Goal: Task Accomplishment & Management: Complete application form

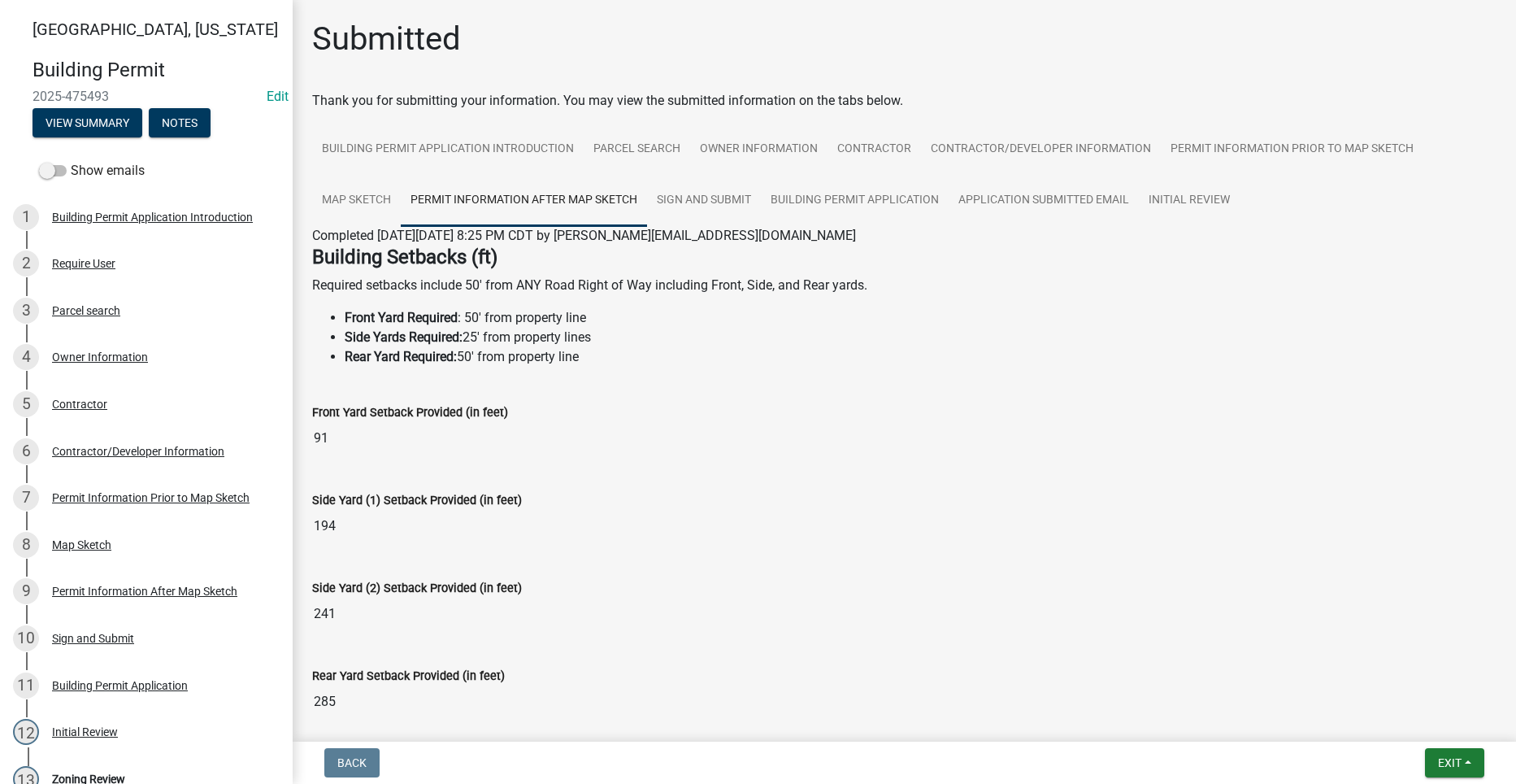
scroll to position [296, 0]
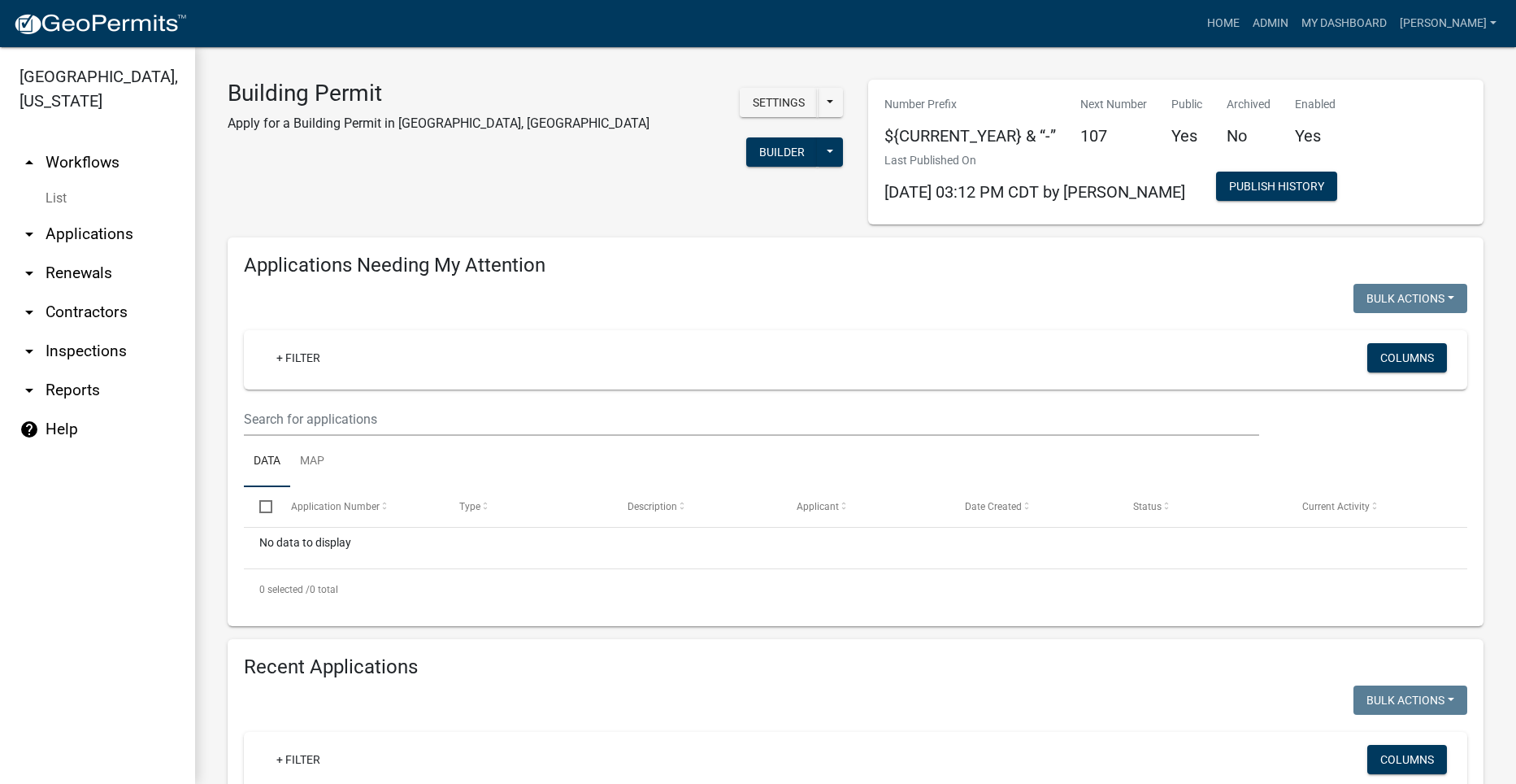
select select "2: 50"
click at [1246, 16] on link "Home" at bounding box center [1223, 23] width 46 height 31
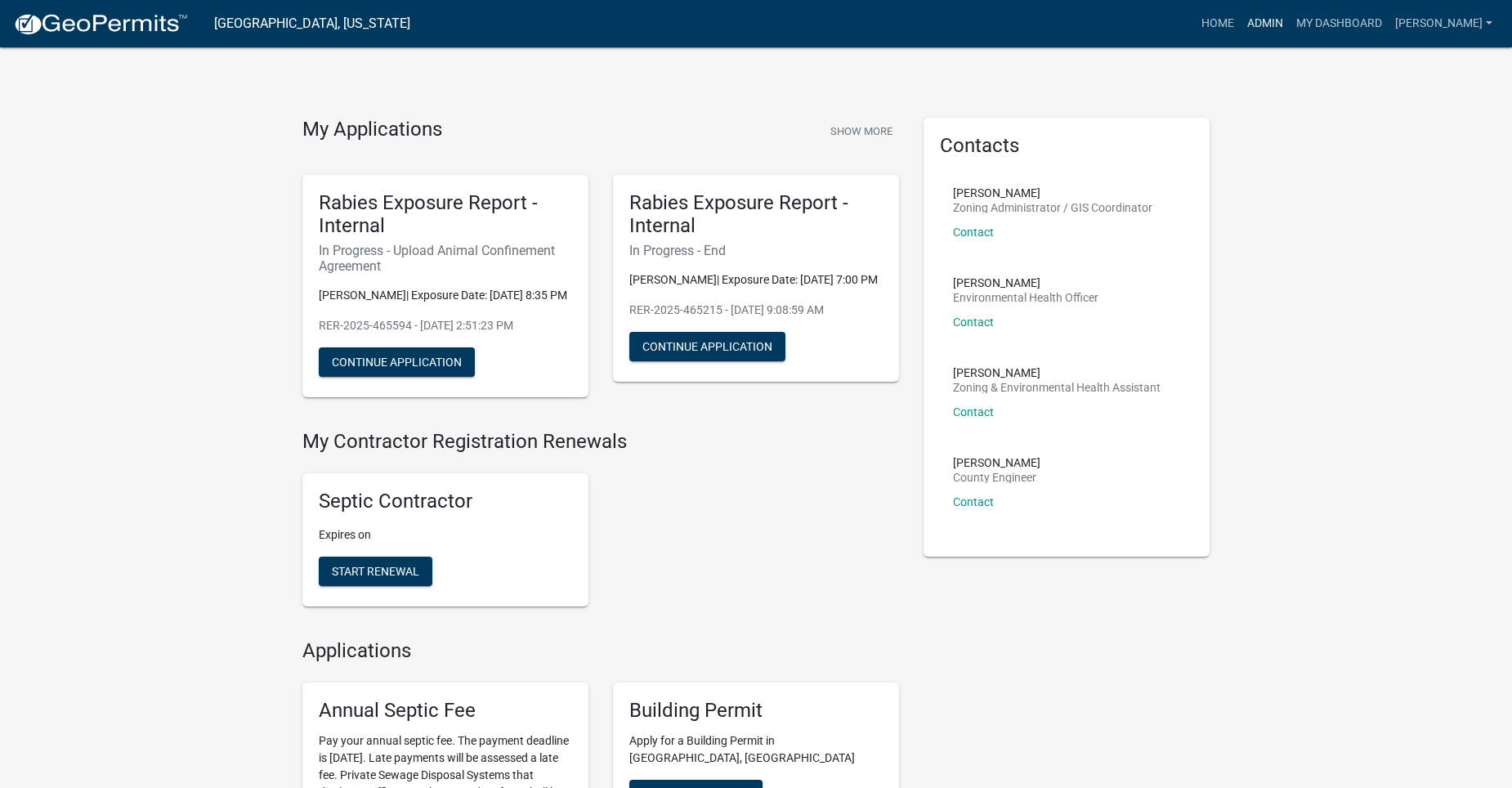
click at [1290, 22] on link "Admin" at bounding box center [1265, 23] width 49 height 31
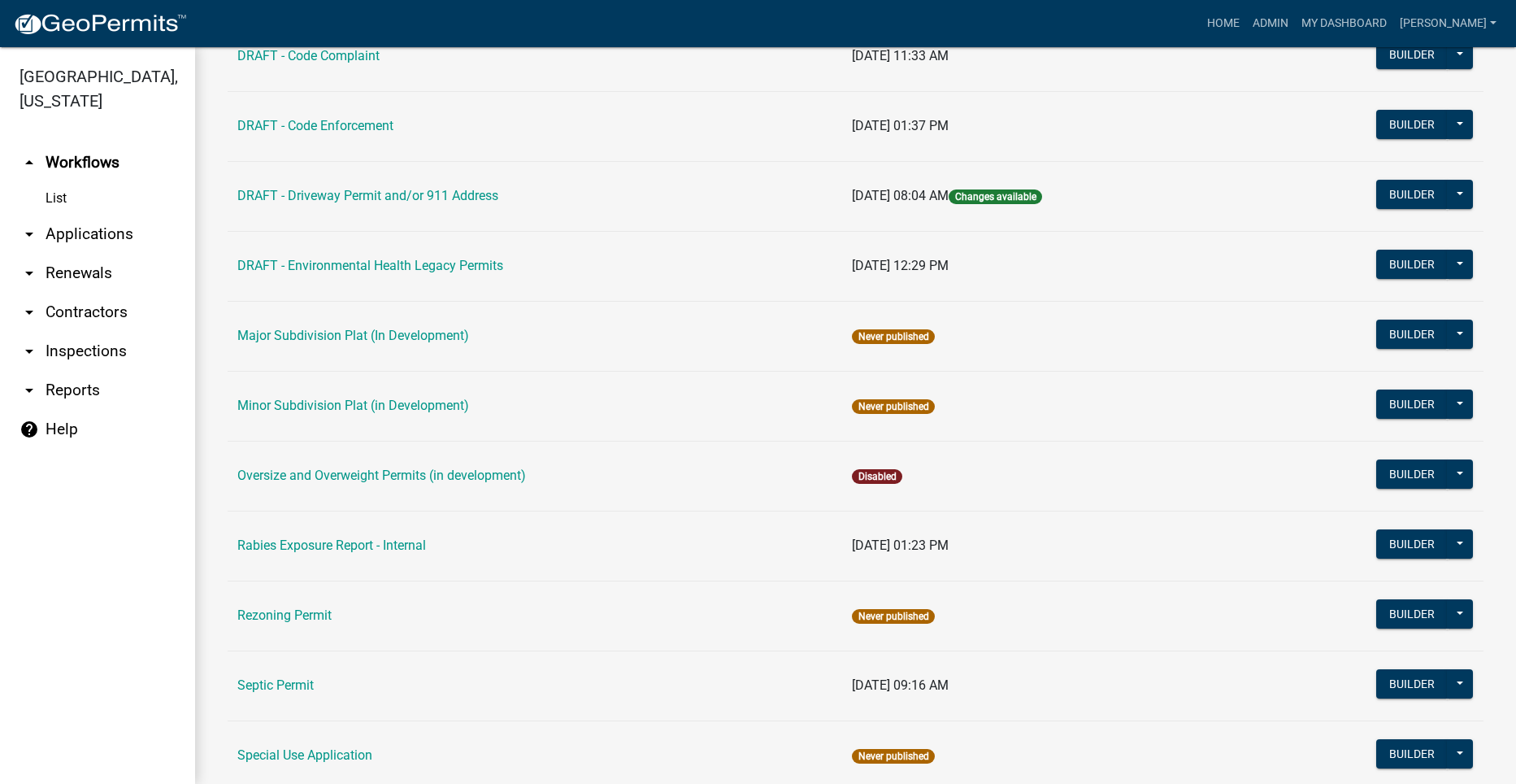
scroll to position [569, 0]
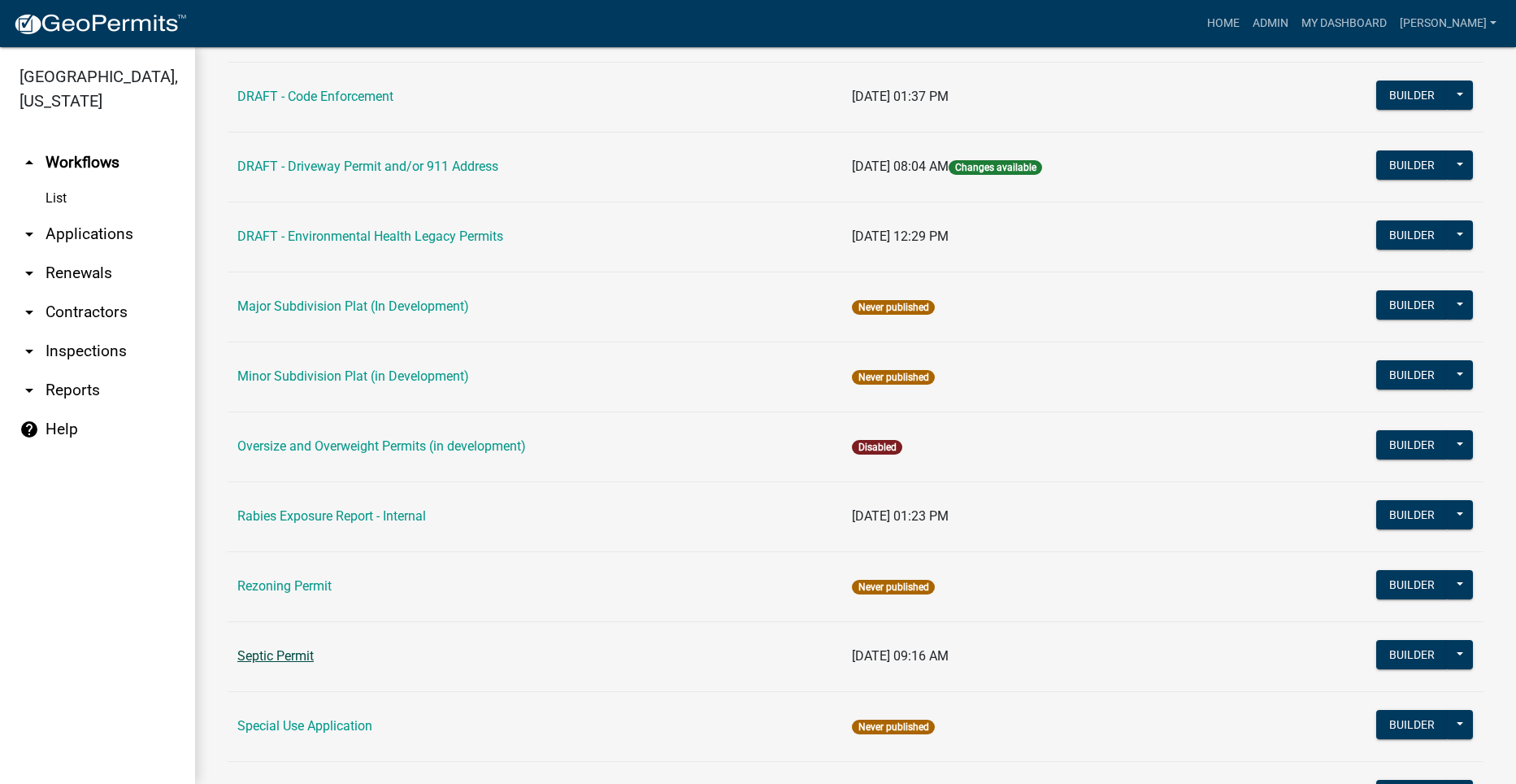
click at [291, 655] on link "Septic Permit" at bounding box center [276, 656] width 76 height 16
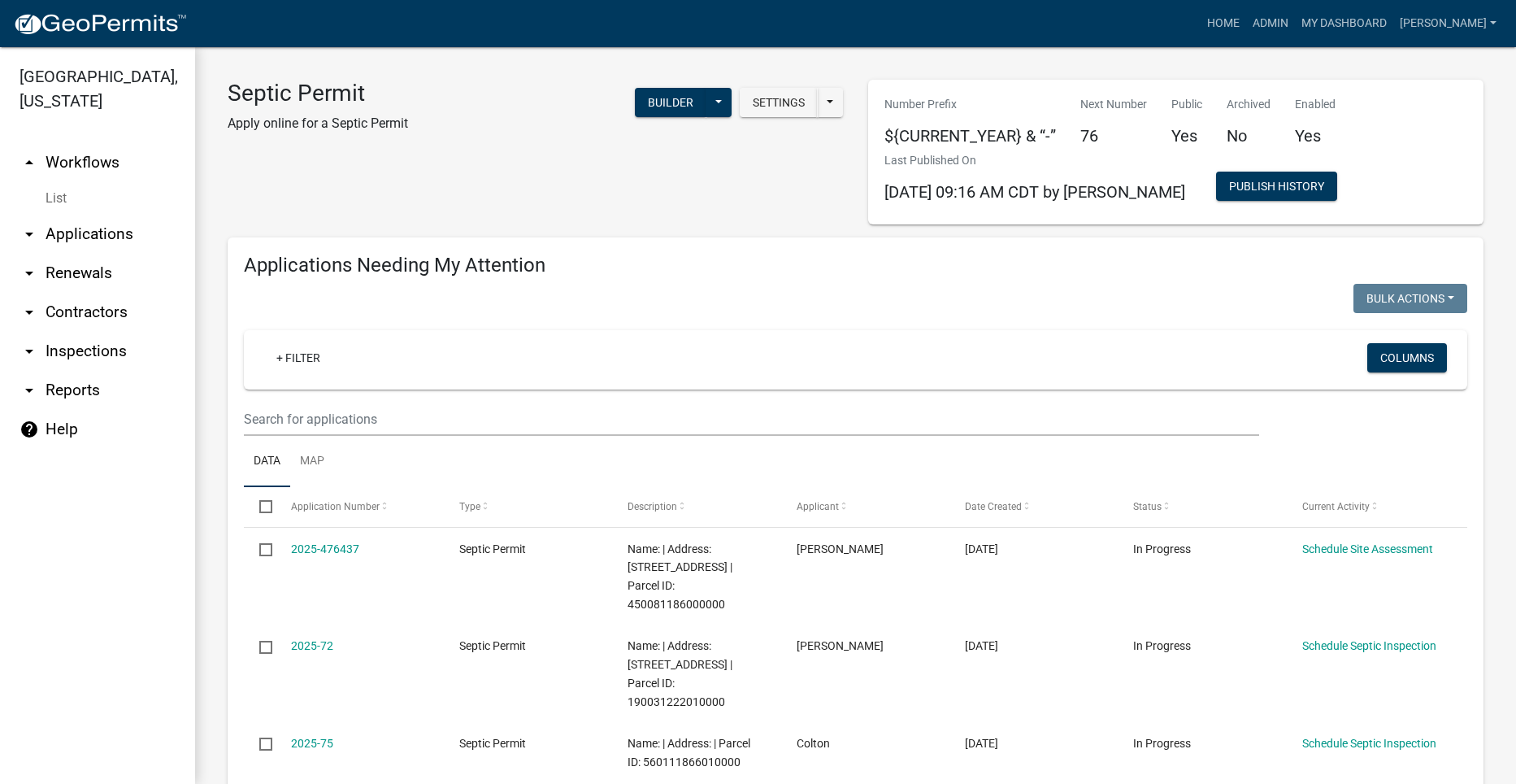
select select "2: 50"
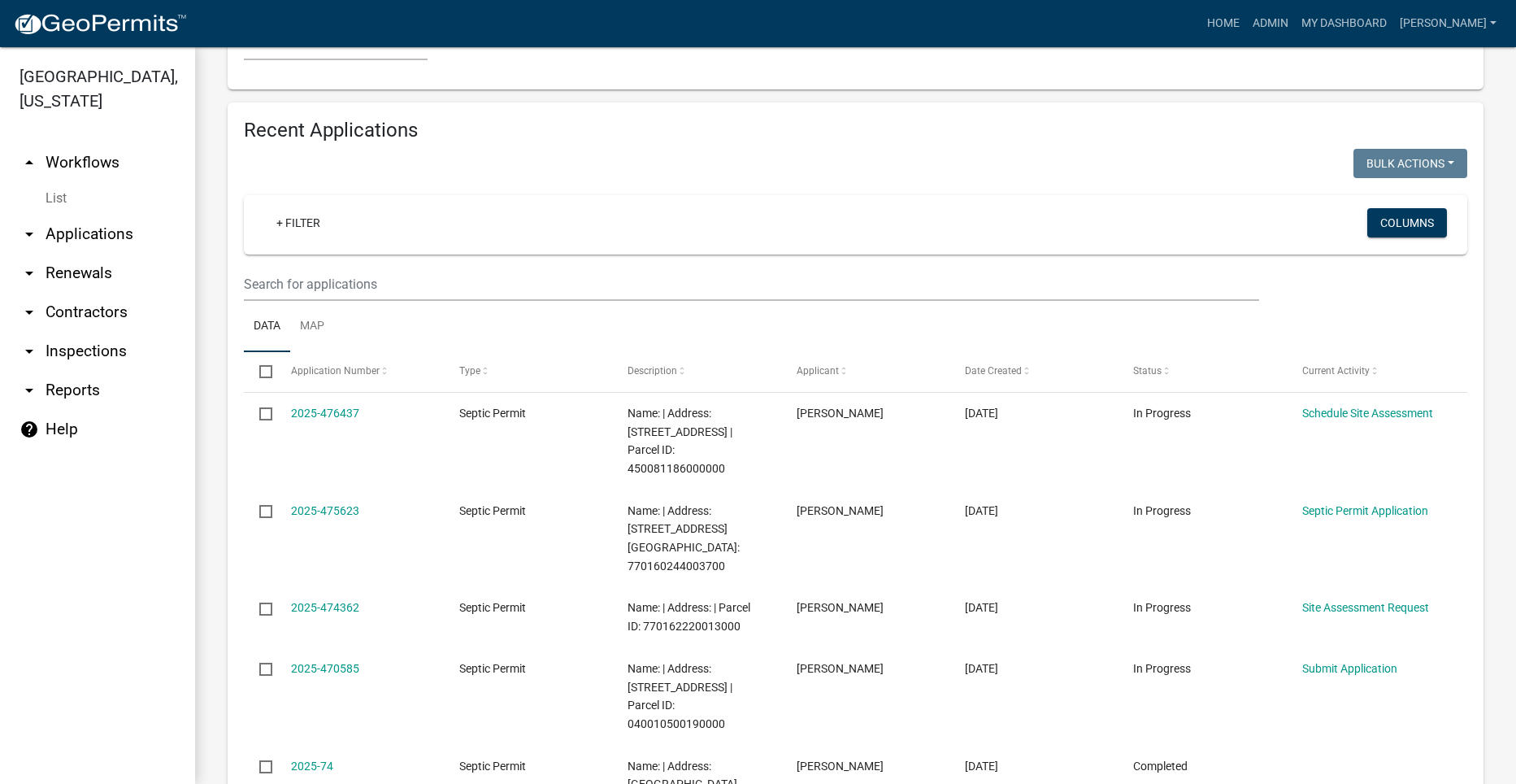
scroll to position [1545, 0]
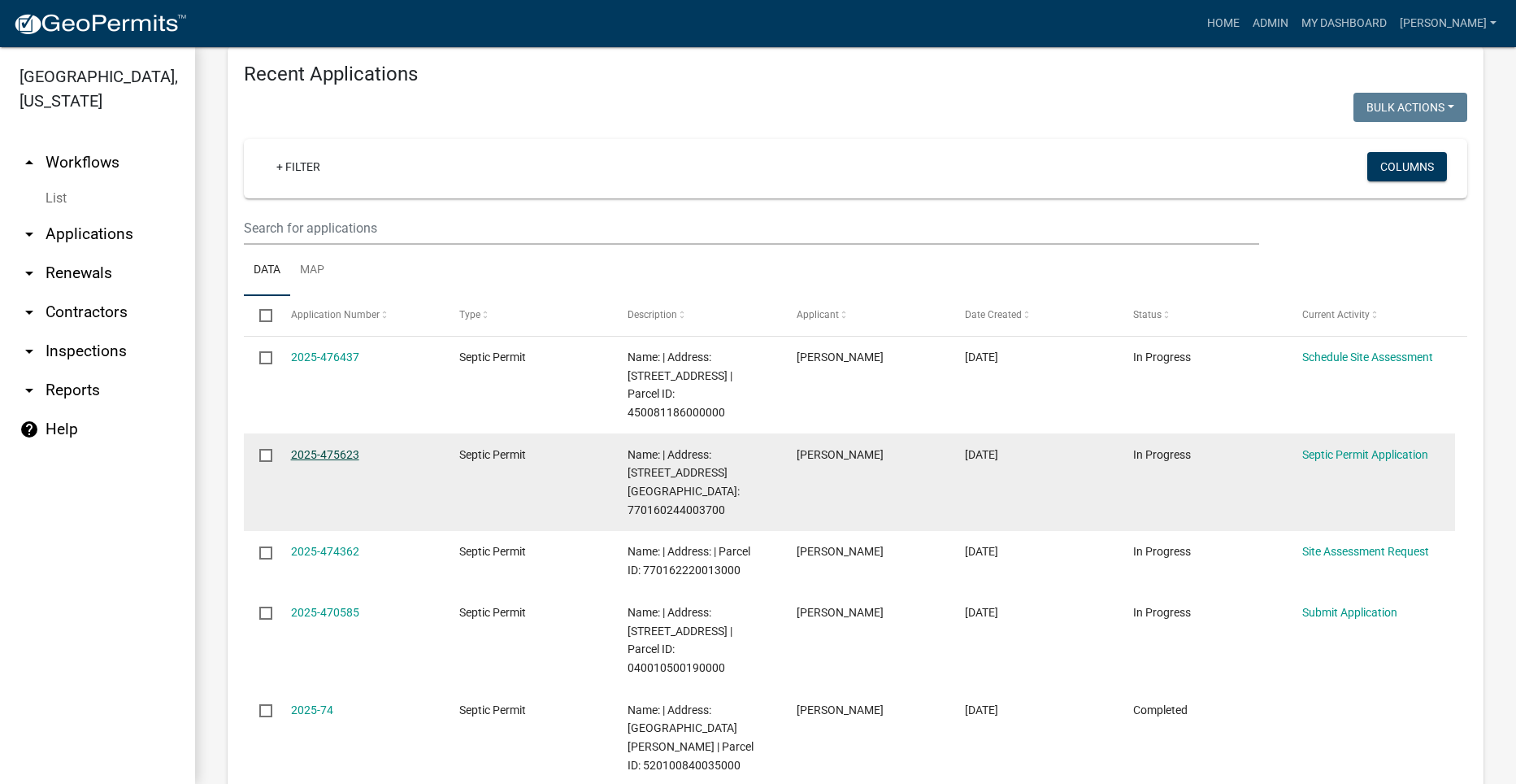
click at [317, 448] on link "2025-475623" at bounding box center [325, 455] width 68 height 13
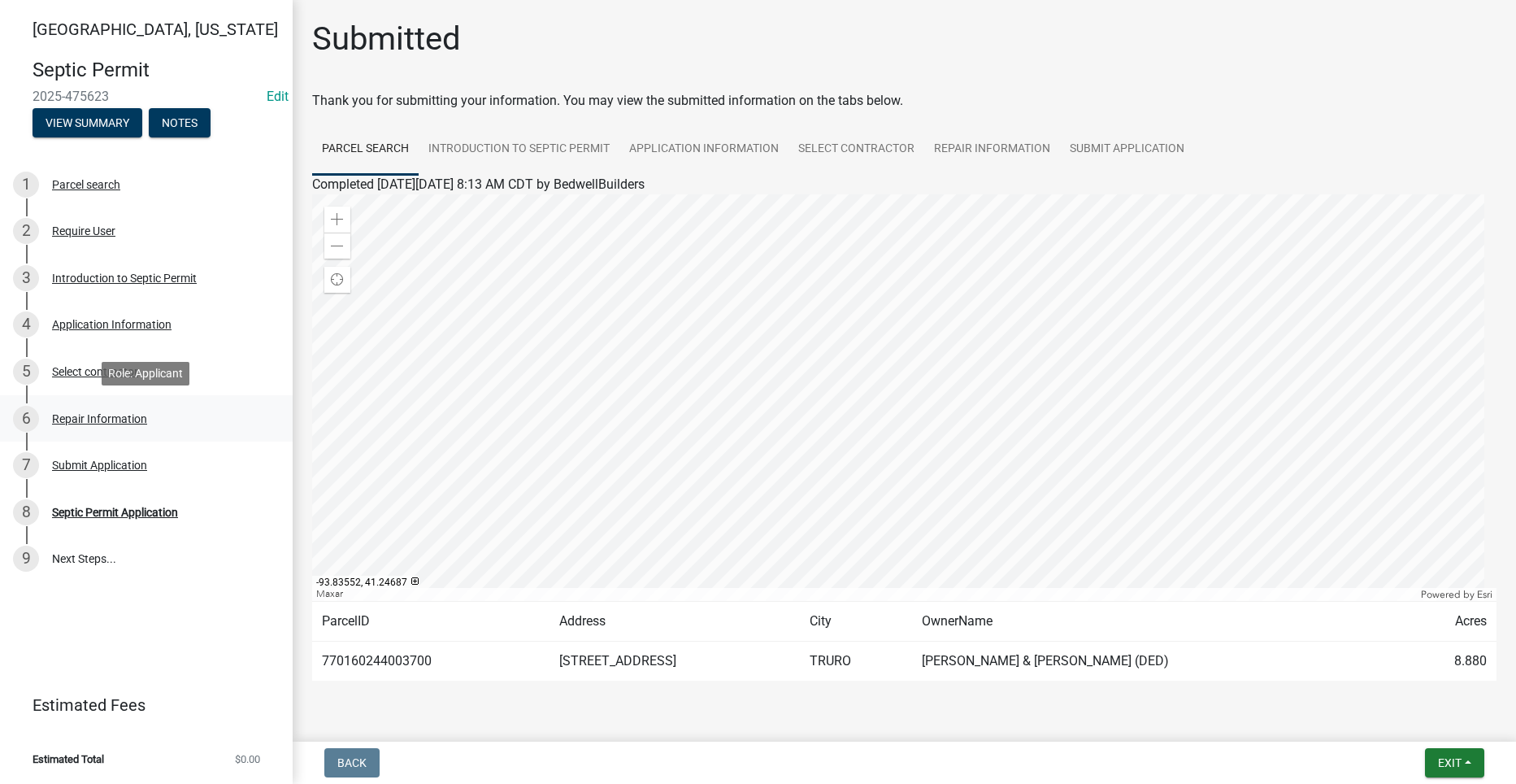
click at [99, 416] on div "Repair Information" at bounding box center [99, 419] width 95 height 12
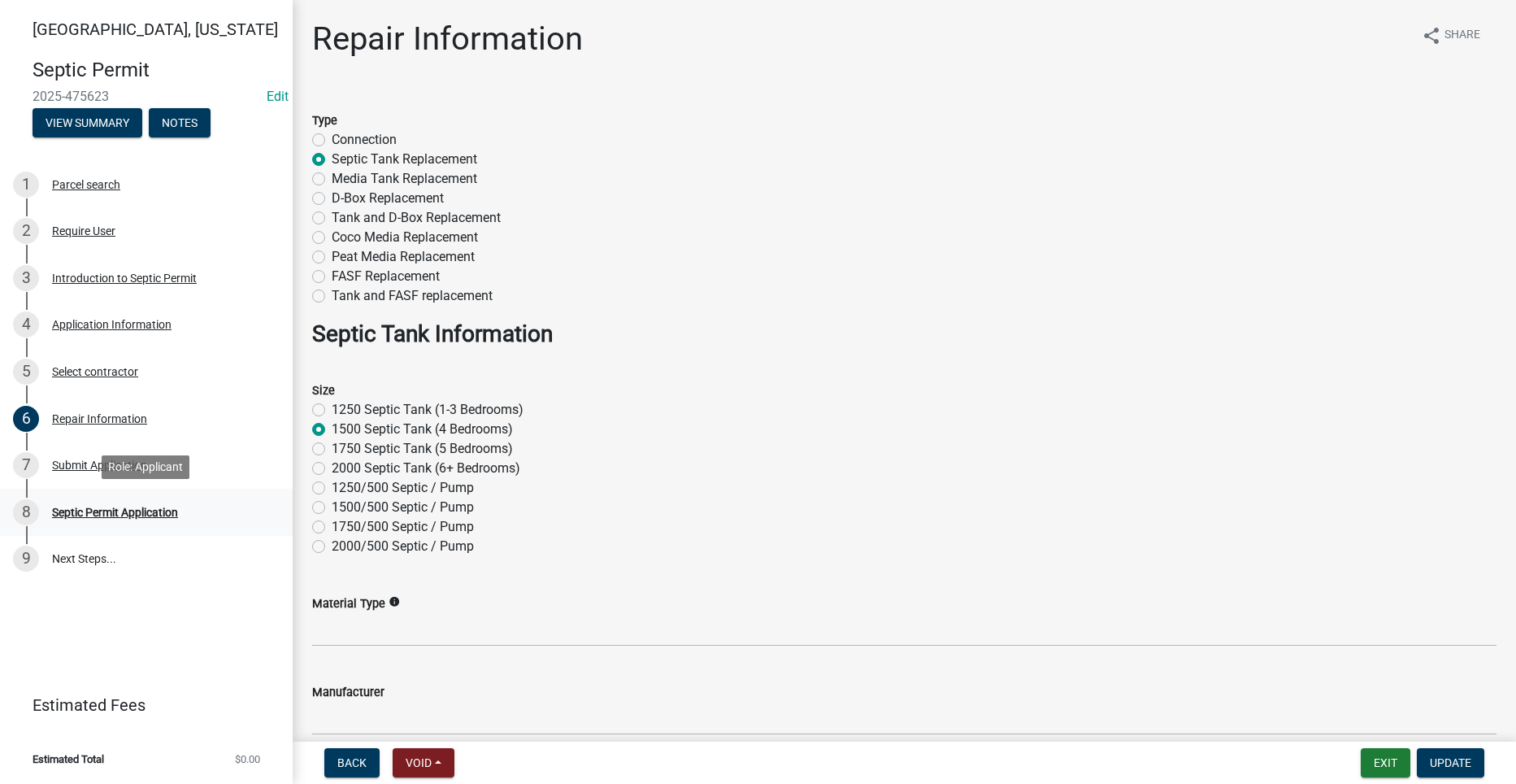
click at [87, 507] on div "Septic Permit Application" at bounding box center [115, 512] width 126 height 12
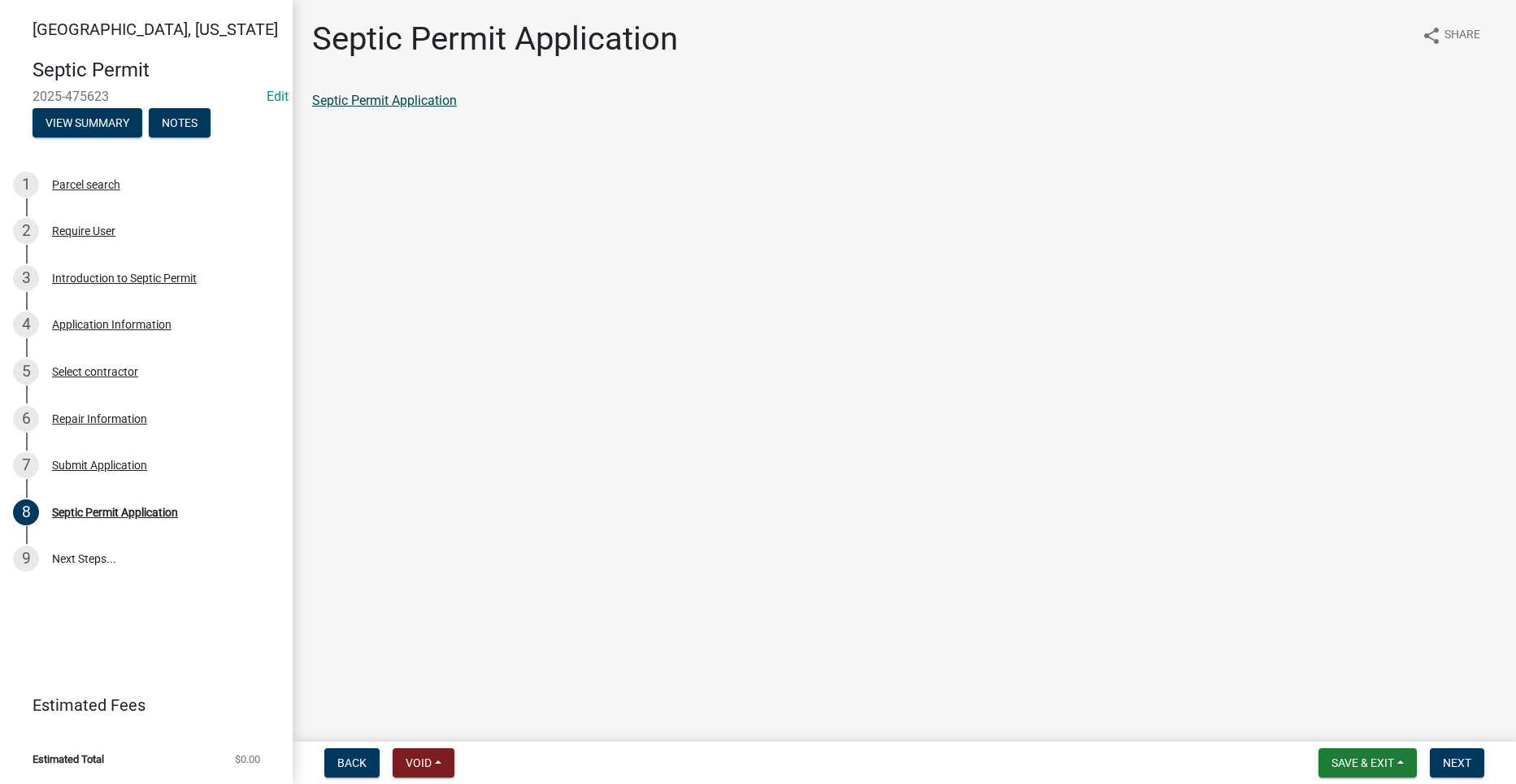
click at [380, 94] on link "Septic Permit Application" at bounding box center [384, 100] width 145 height 16
click at [86, 415] on div "Repair Information" at bounding box center [99, 419] width 95 height 12
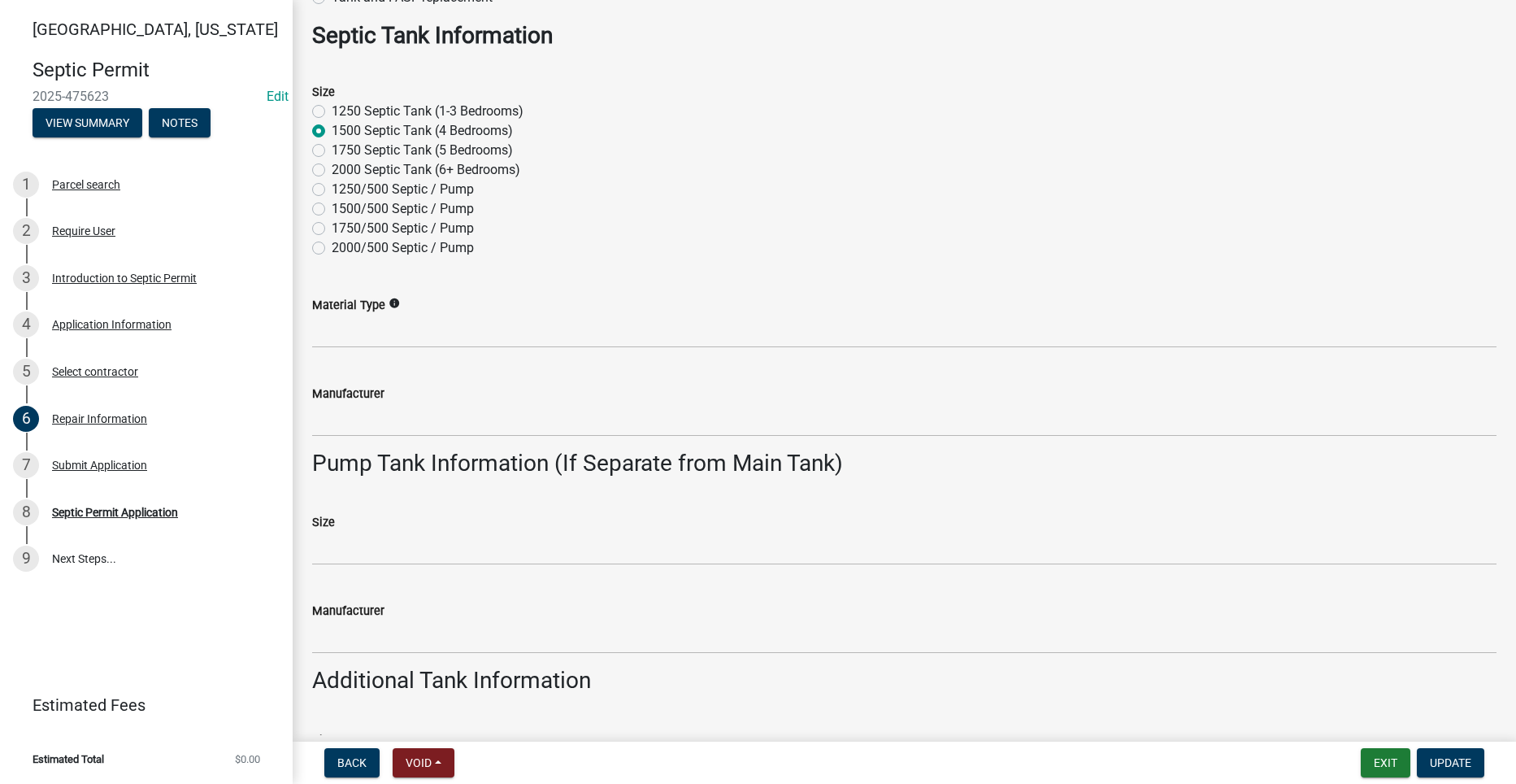
scroll to position [325, 0]
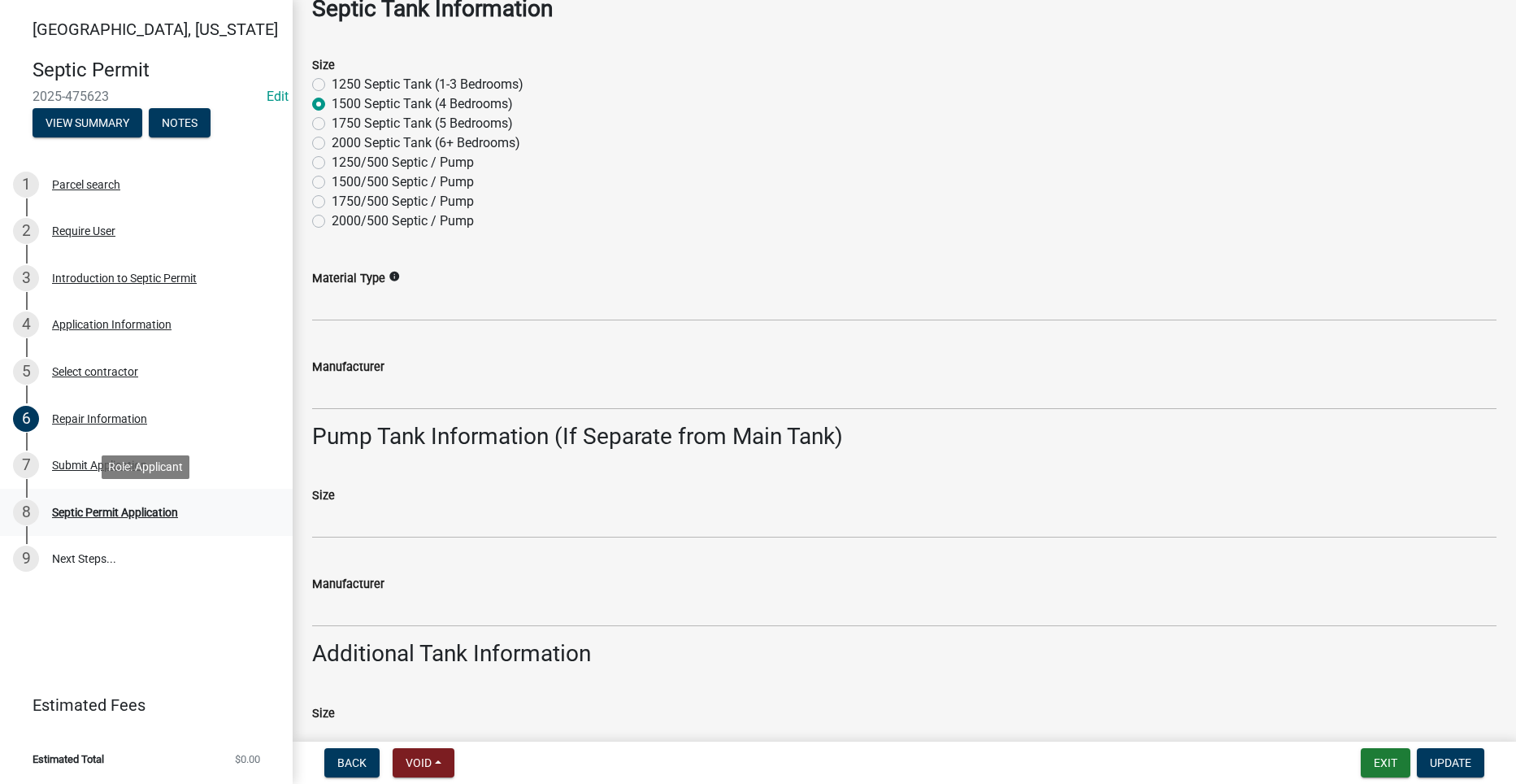
click at [142, 513] on div "Septic Permit Application" at bounding box center [115, 512] width 126 height 12
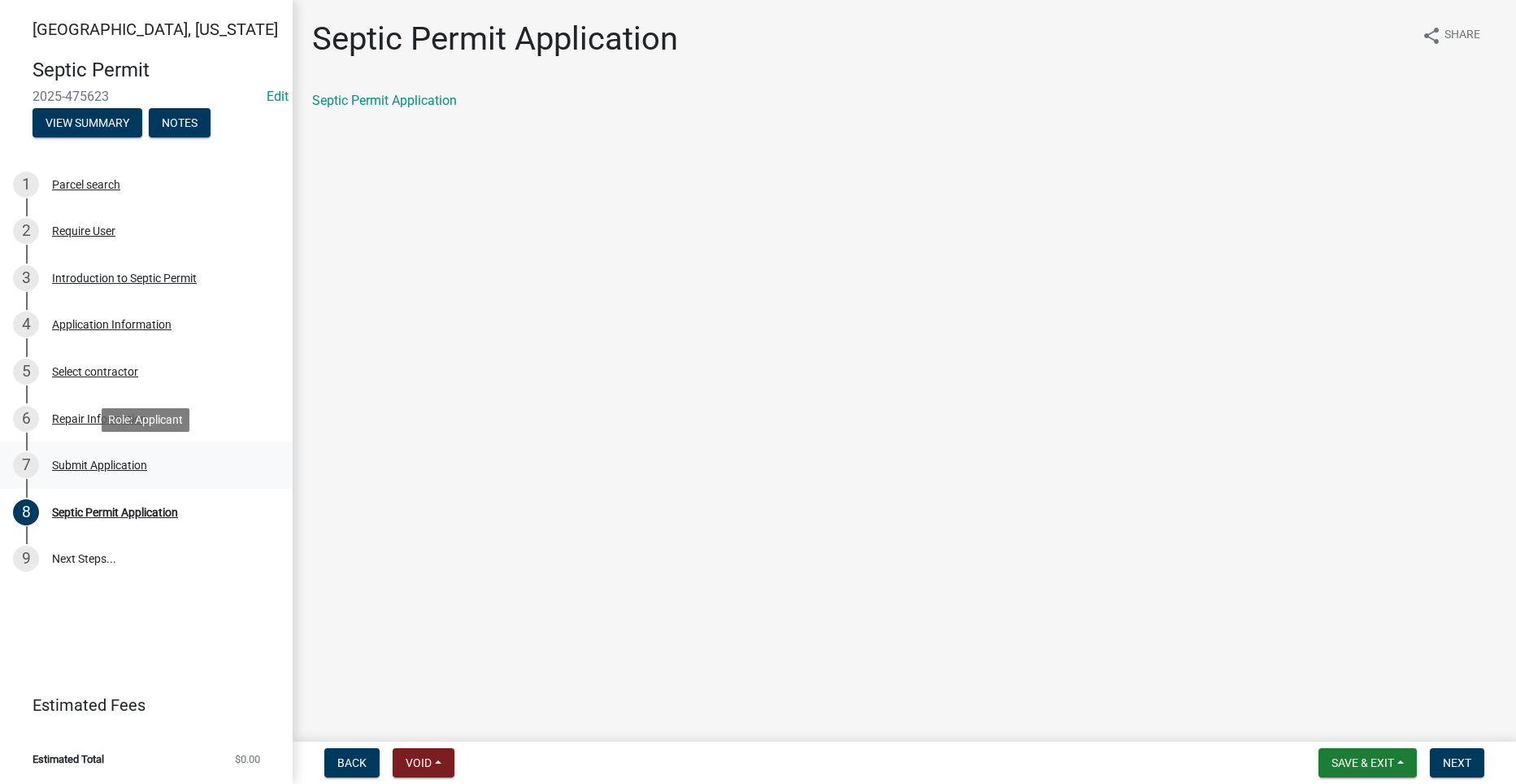
click at [81, 464] on div "Submit Application" at bounding box center [99, 465] width 95 height 12
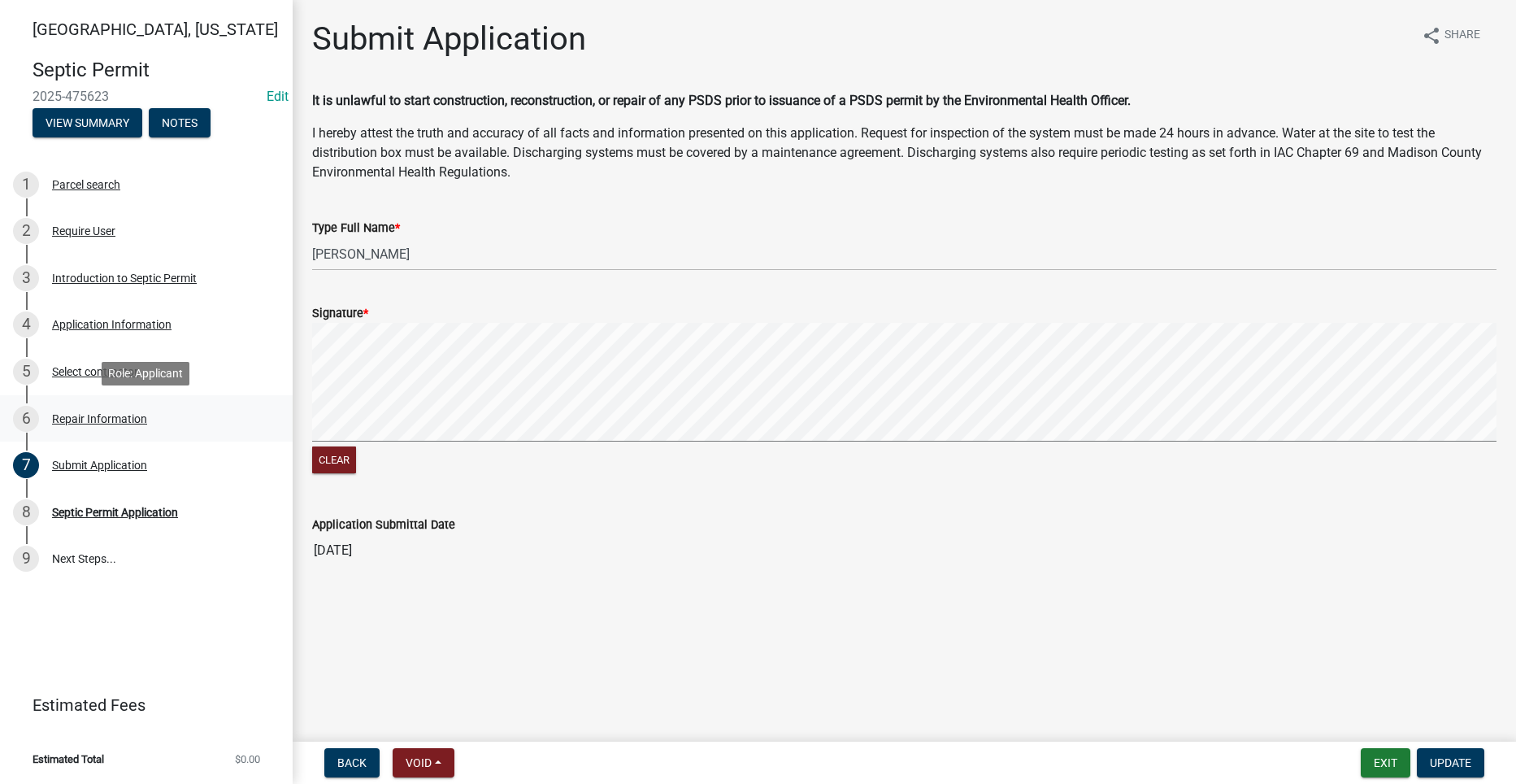
click at [86, 424] on div "Repair Information" at bounding box center [99, 419] width 95 height 12
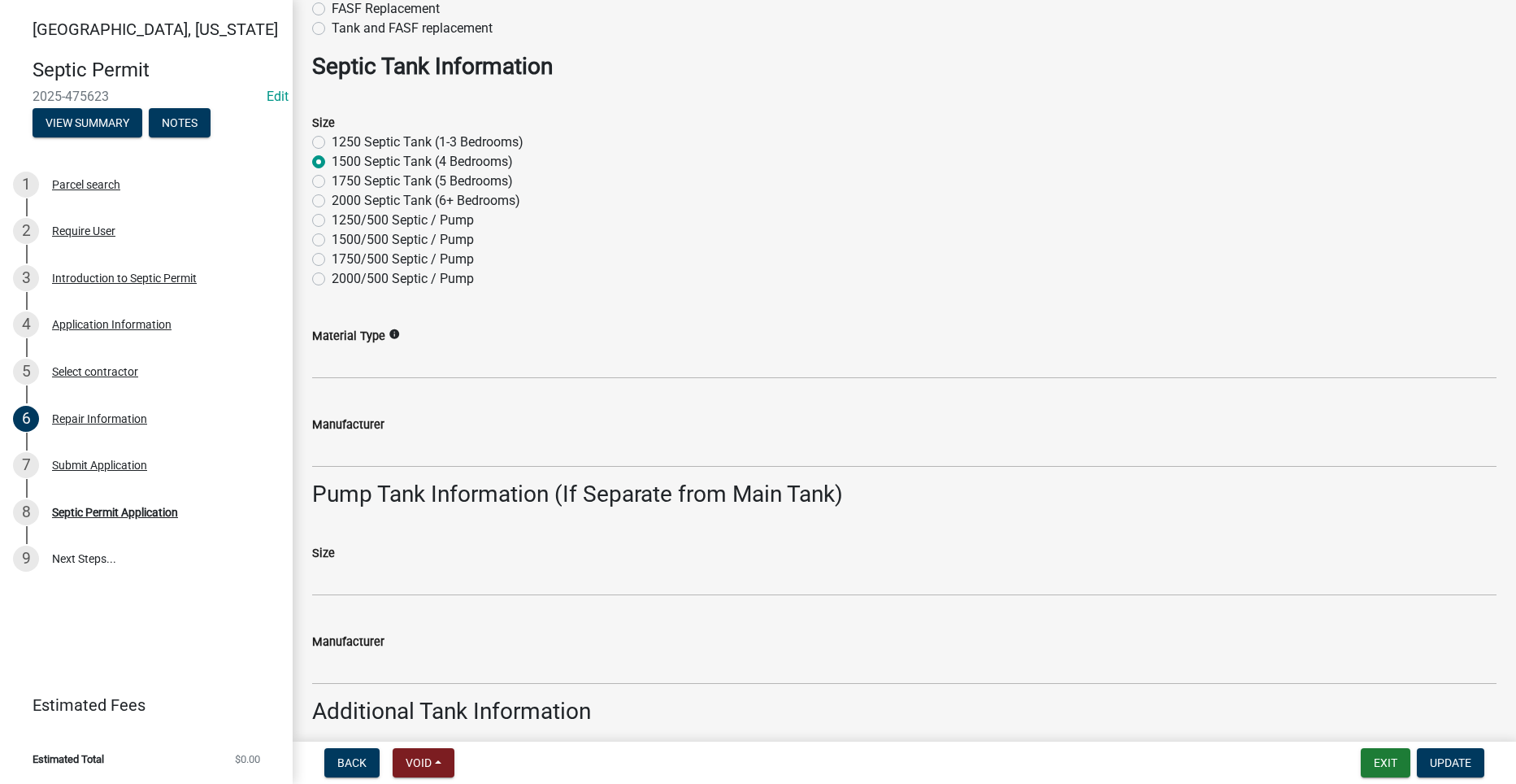
scroll to position [186, 0]
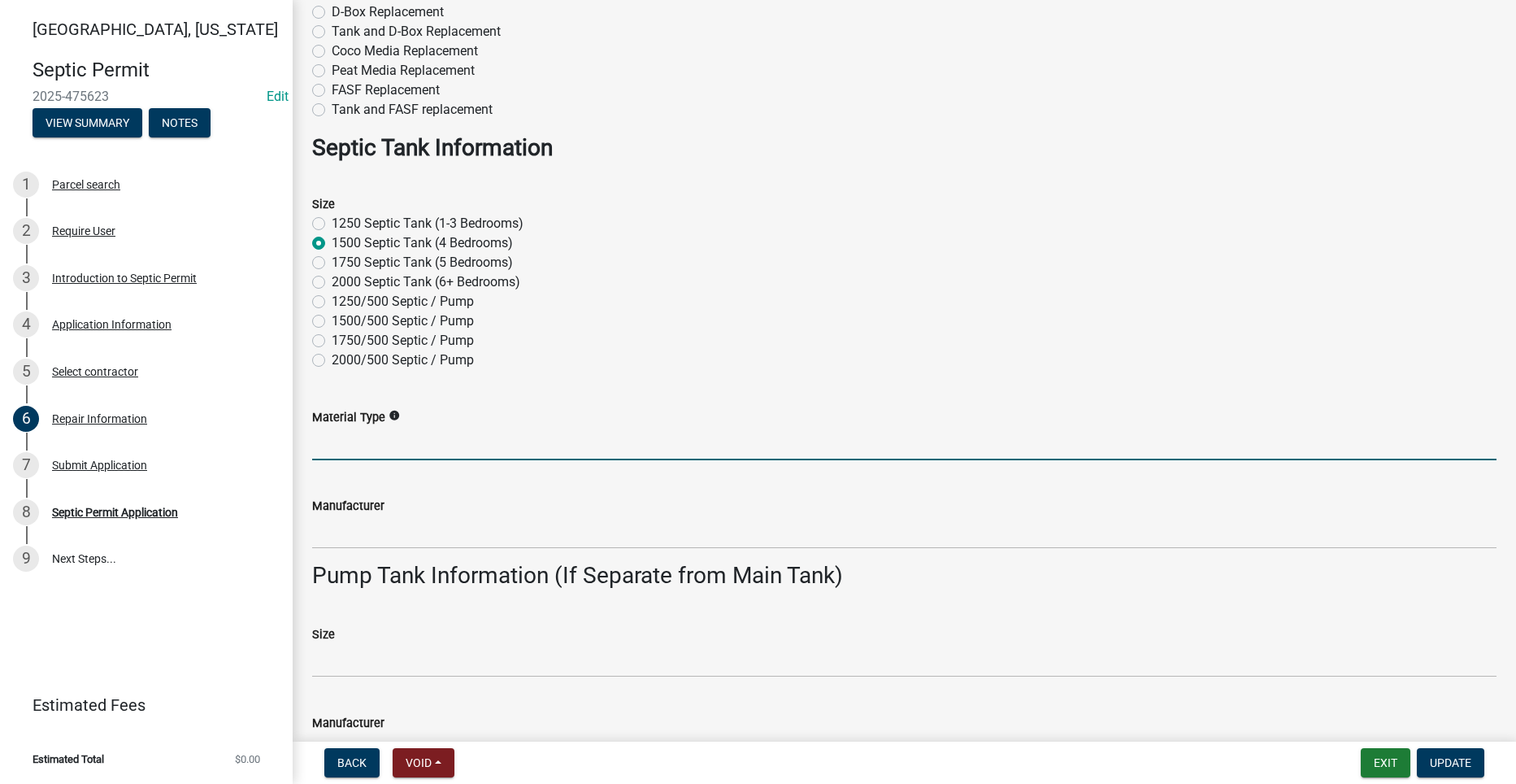
click at [431, 437] on input "Material Type" at bounding box center [904, 443] width 1185 height 33
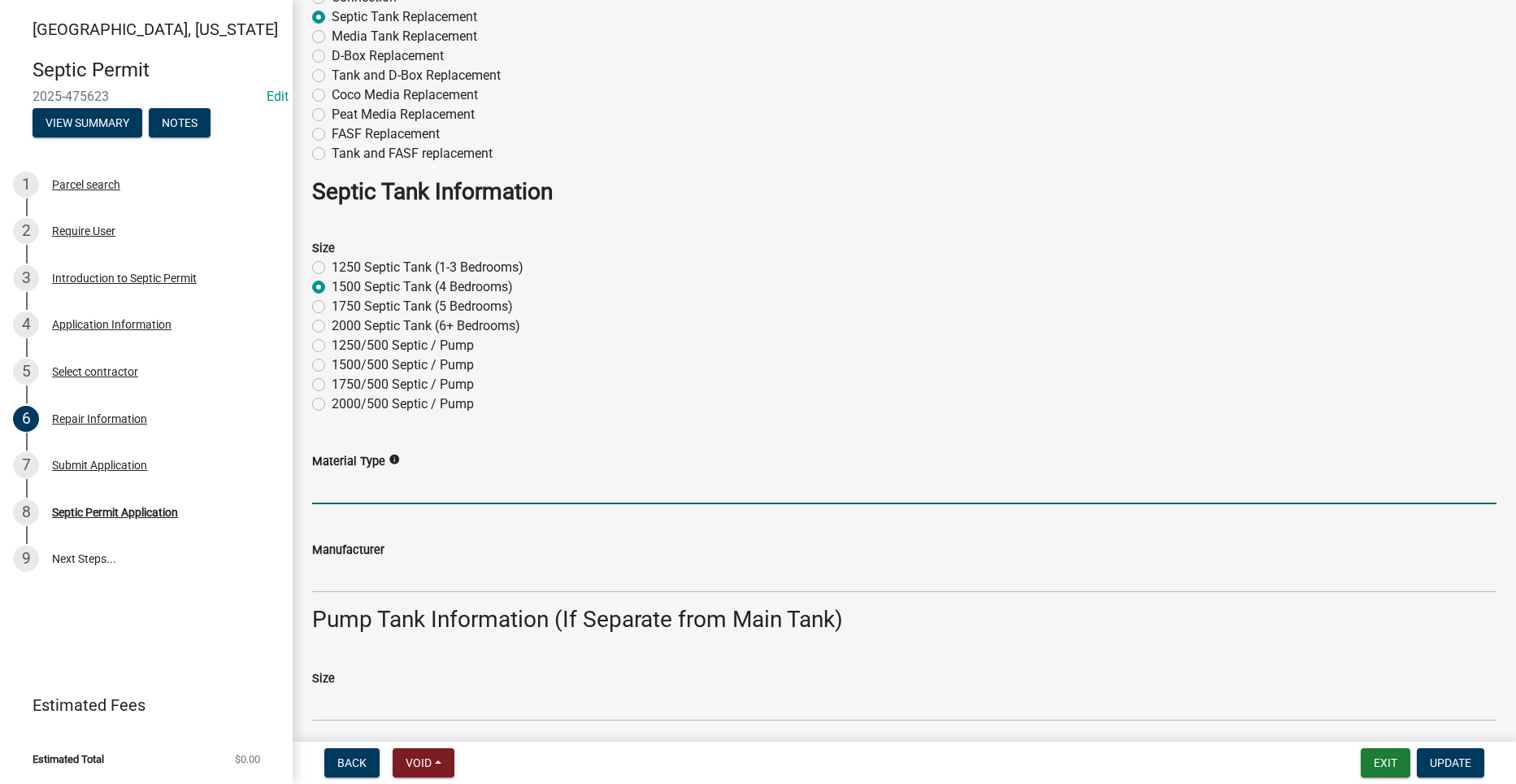
scroll to position [244, 0]
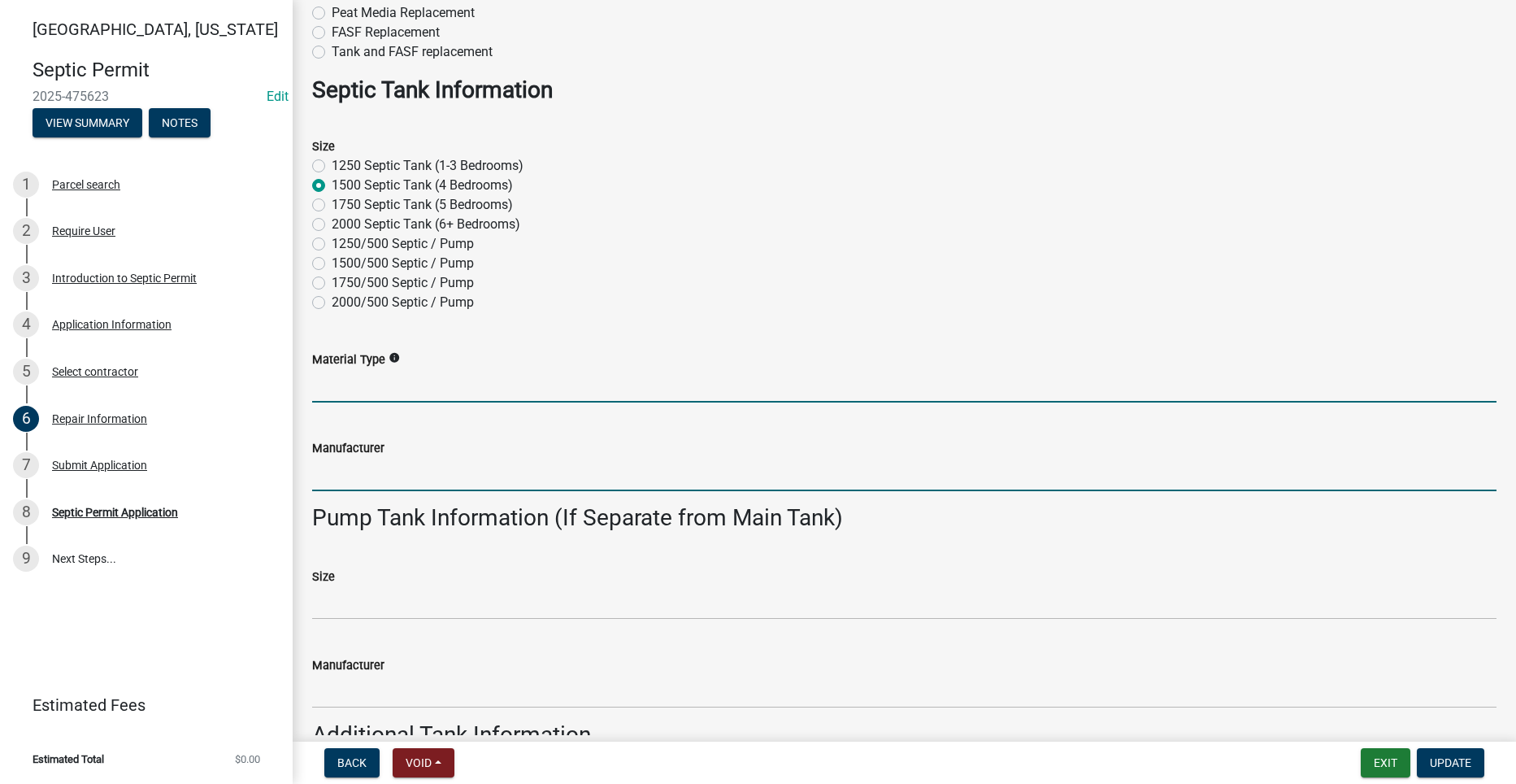
click at [334, 475] on input "Manufacturer" at bounding box center [904, 474] width 1185 height 33
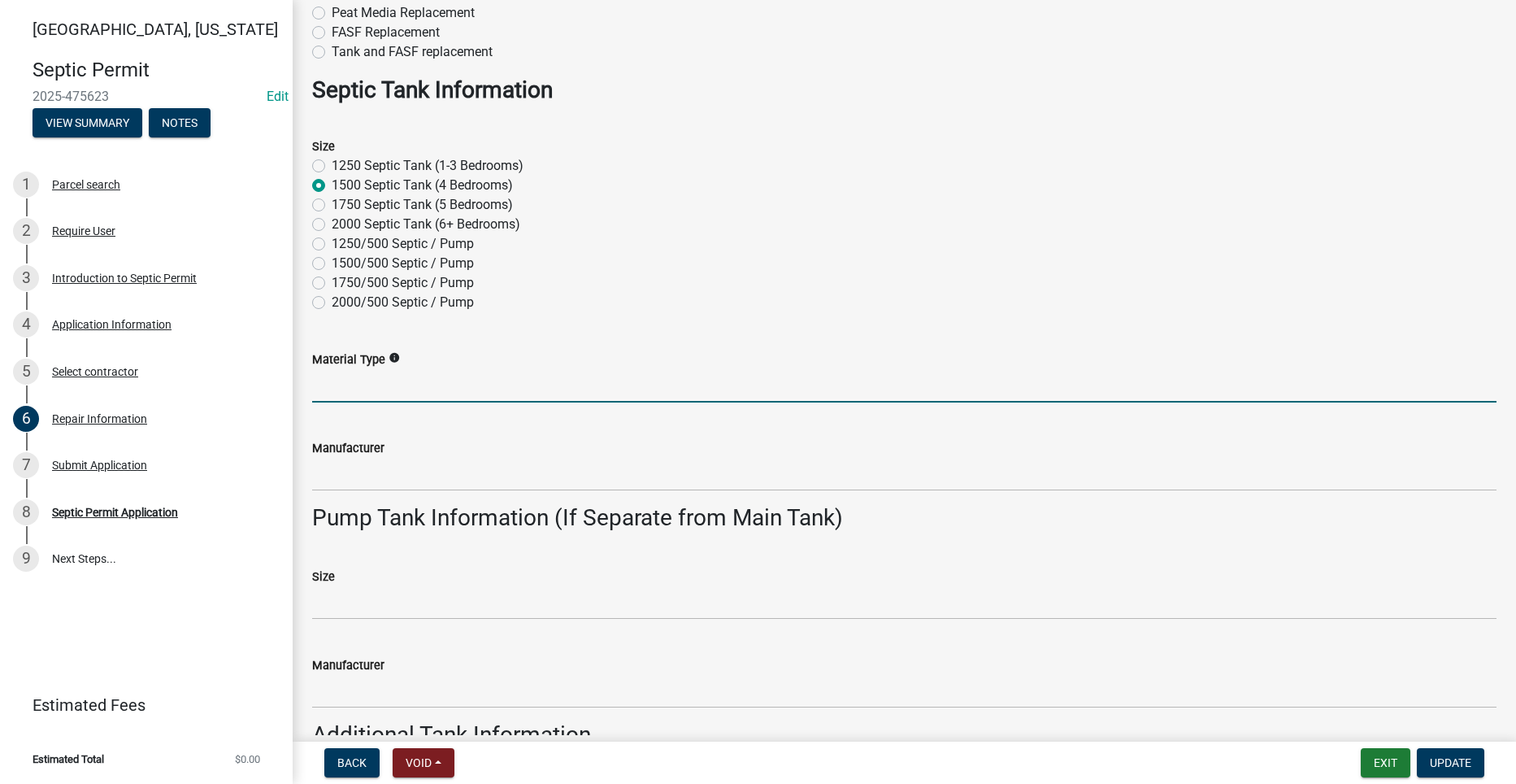
click at [331, 381] on input "Material Type" at bounding box center [904, 386] width 1185 height 33
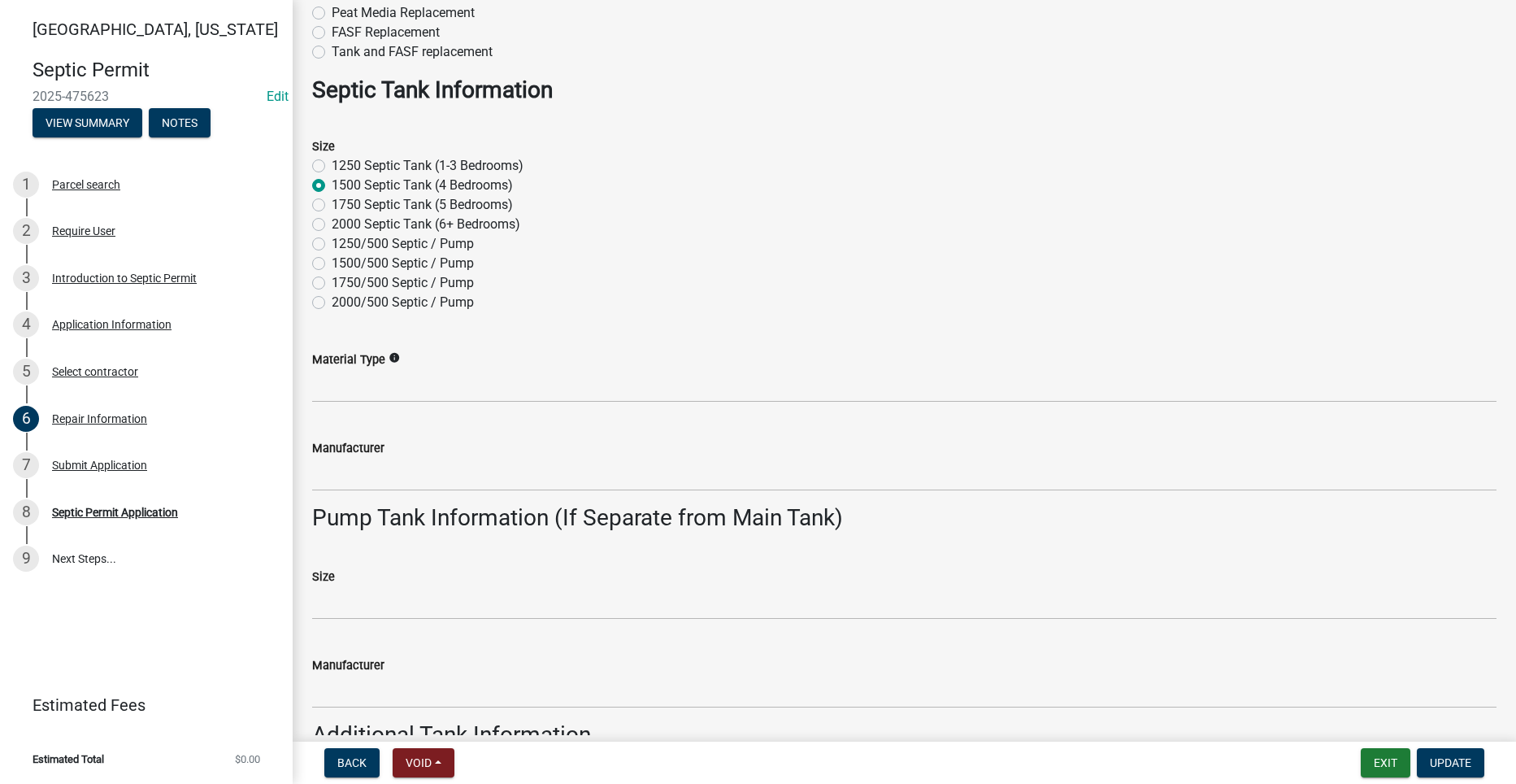
click at [331, 492] on wm-data-entity-input "Manufacturer" at bounding box center [904, 459] width 1185 height 89
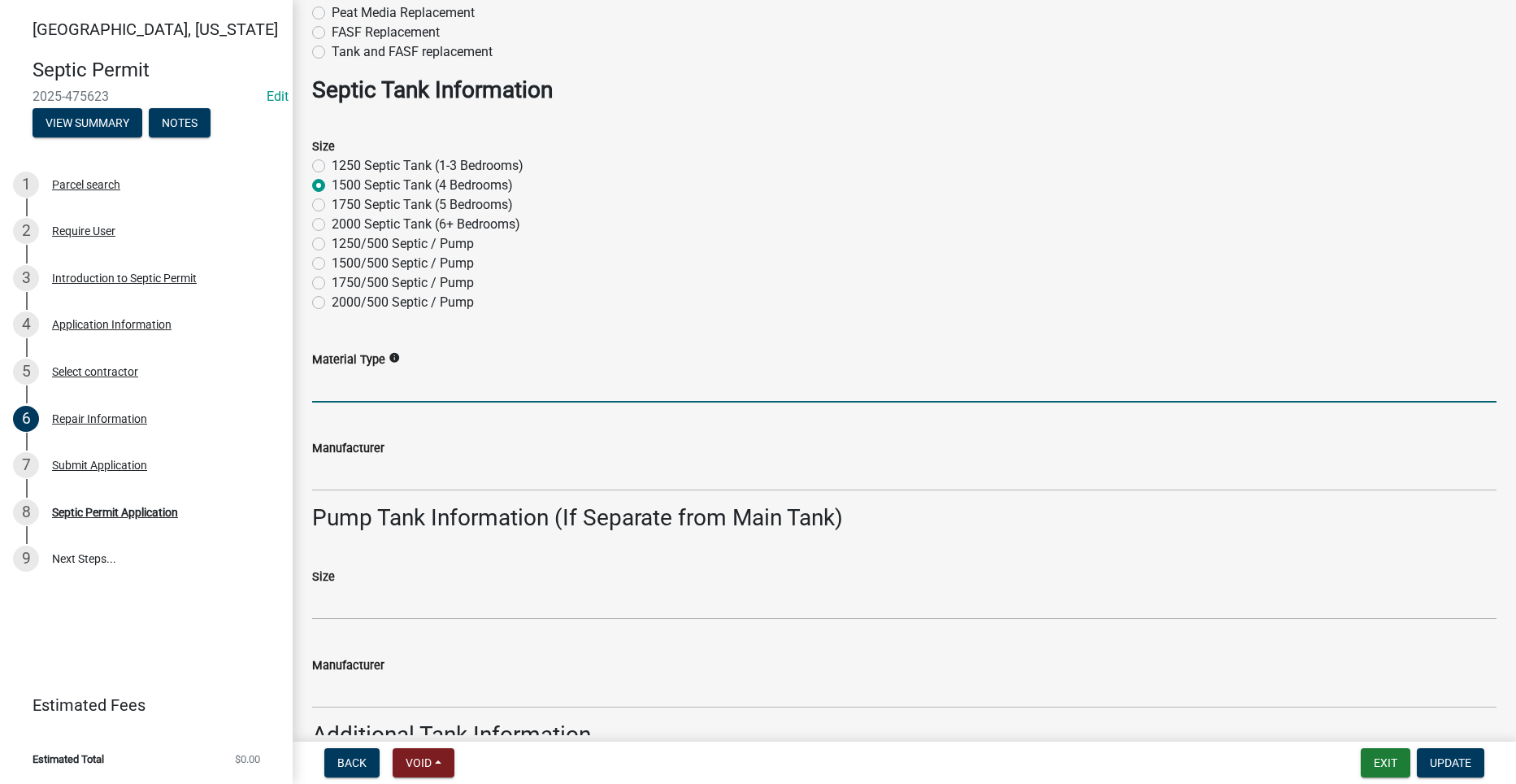
click at [323, 382] on input "Material Type" at bounding box center [904, 386] width 1185 height 33
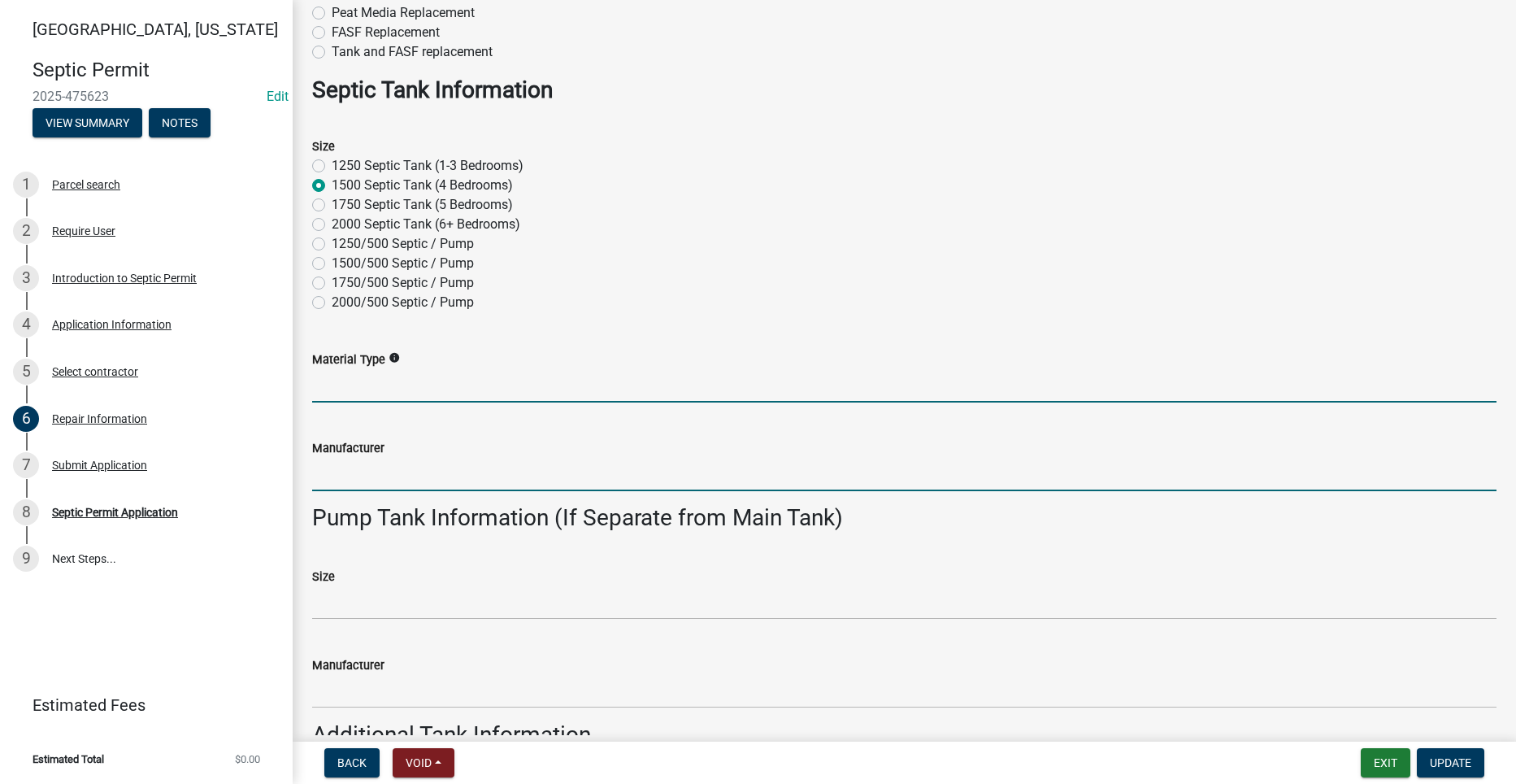
click at [334, 488] on input "Manufacturer" at bounding box center [904, 474] width 1185 height 33
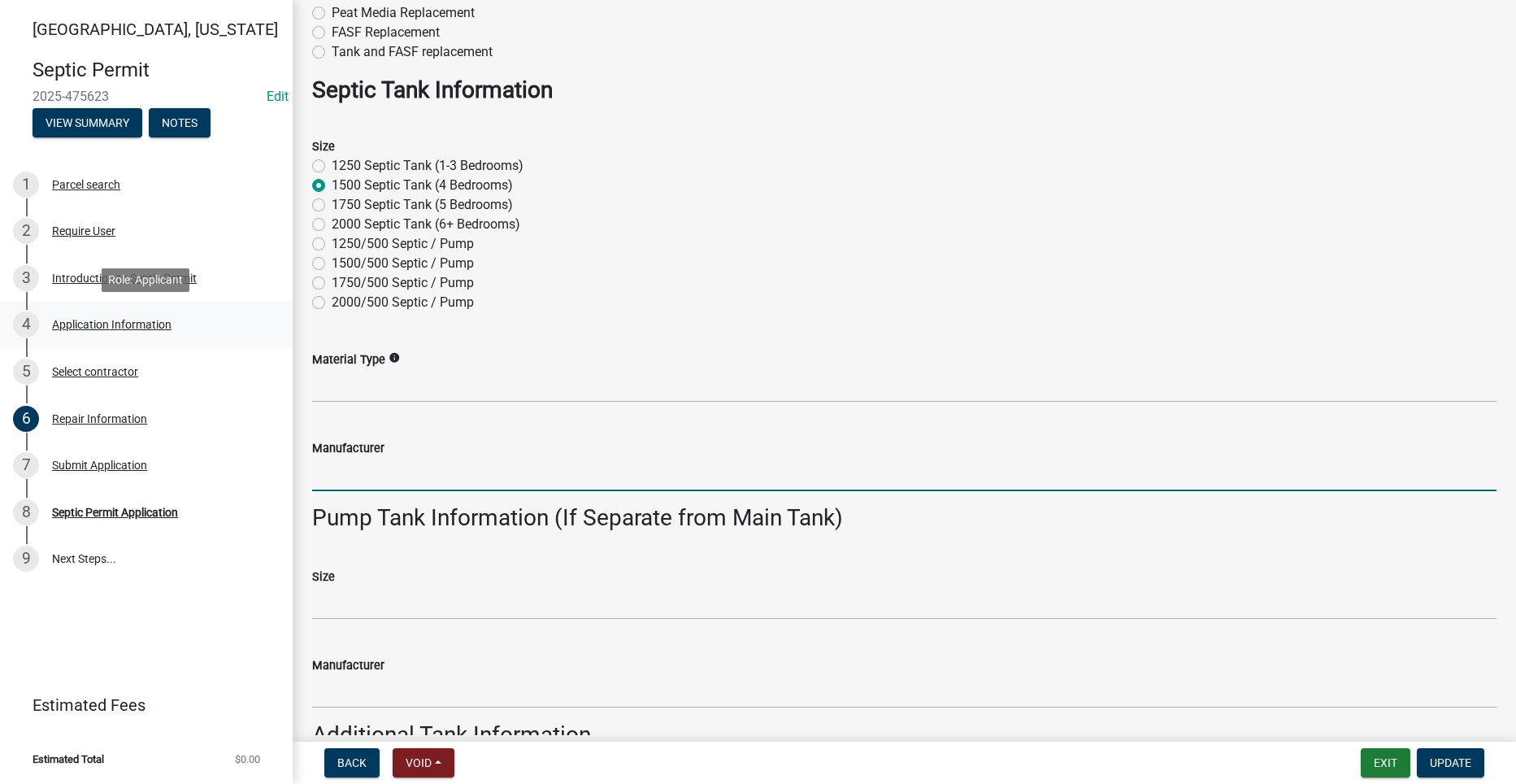
click at [89, 320] on div "Application Information" at bounding box center [112, 325] width 119 height 12
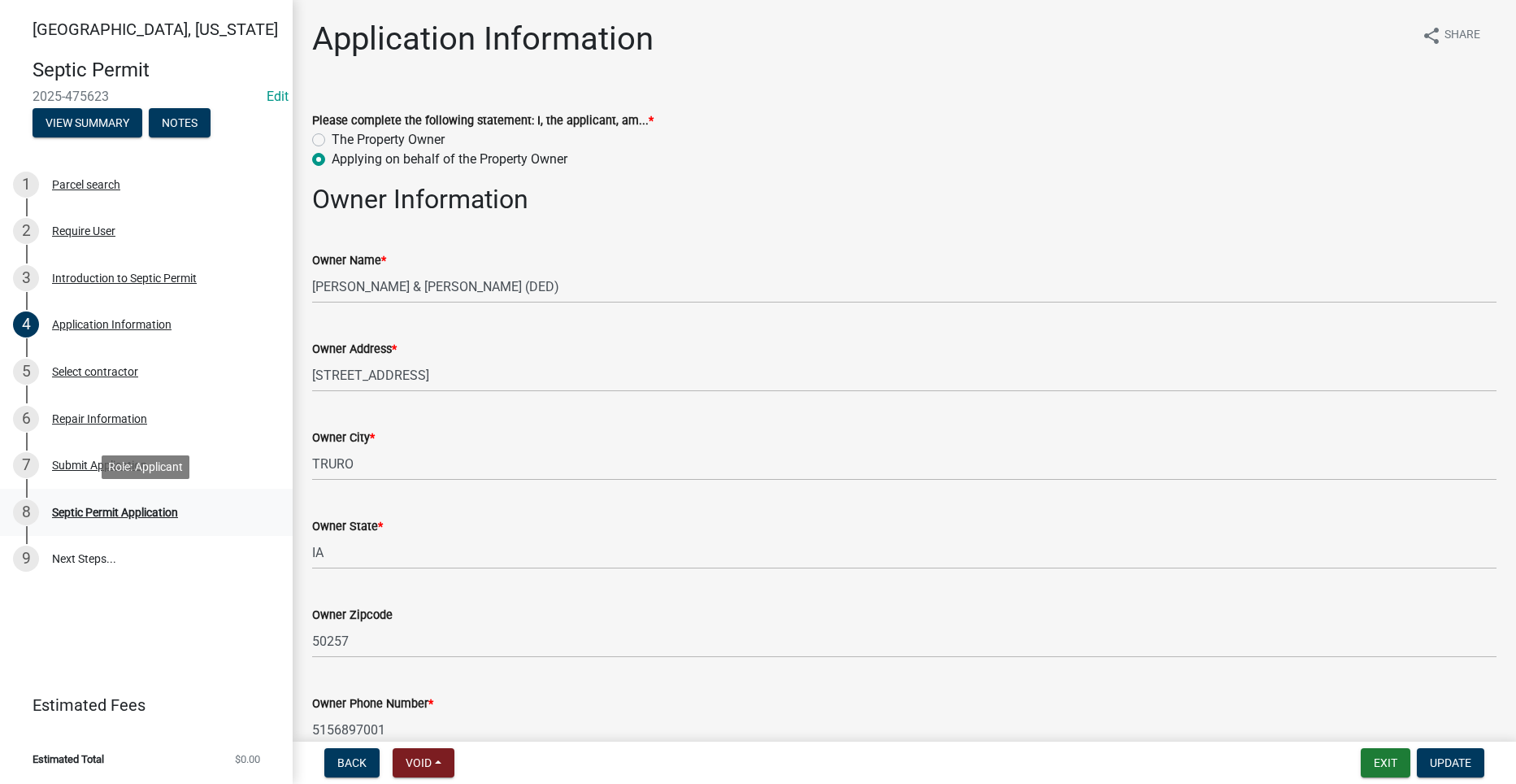
click at [97, 511] on div "Septic Permit Application" at bounding box center [115, 512] width 126 height 12
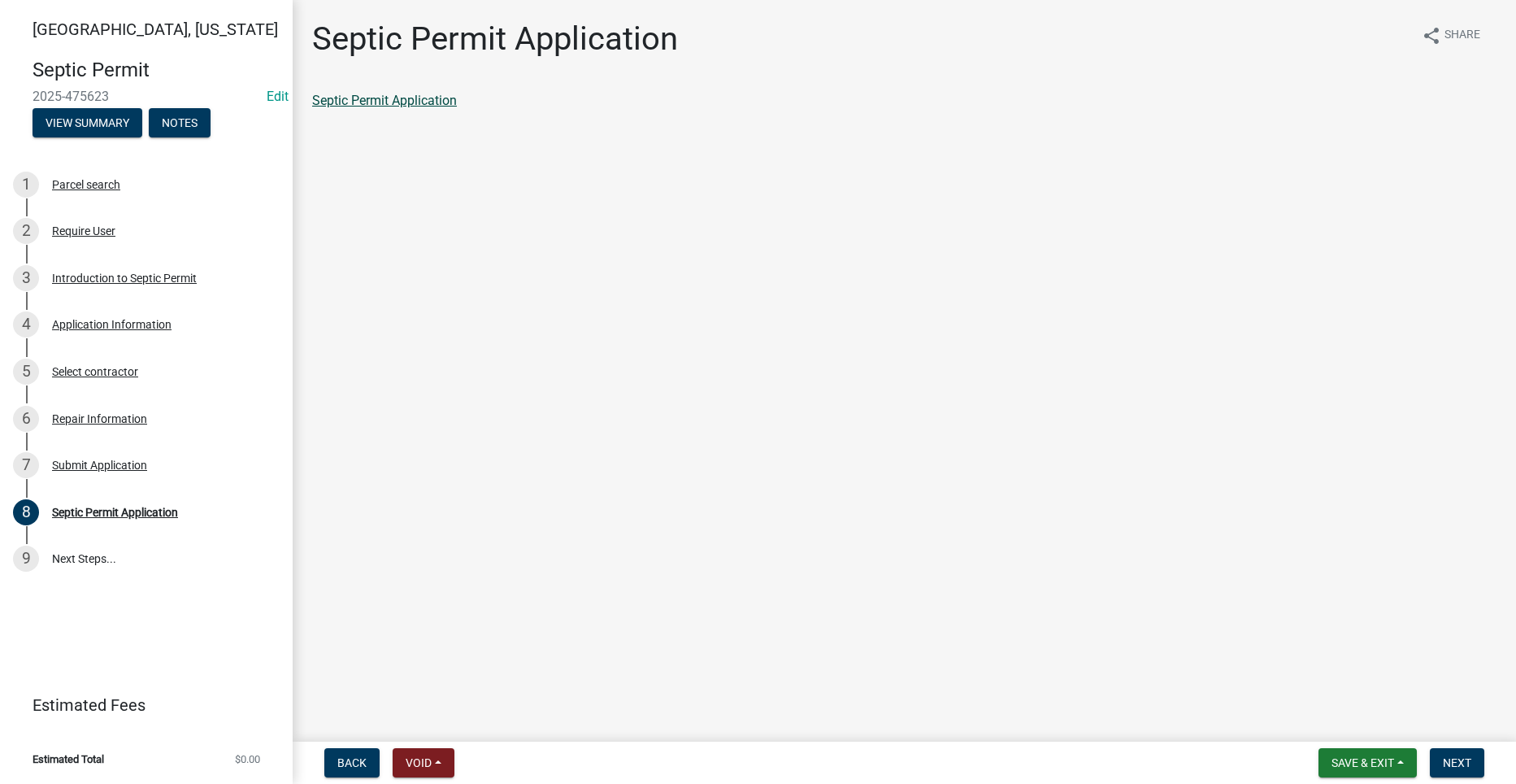
click at [378, 98] on link "Septic Permit Application" at bounding box center [384, 100] width 145 height 16
click at [1468, 763] on span "Next" at bounding box center [1457, 762] width 28 height 13
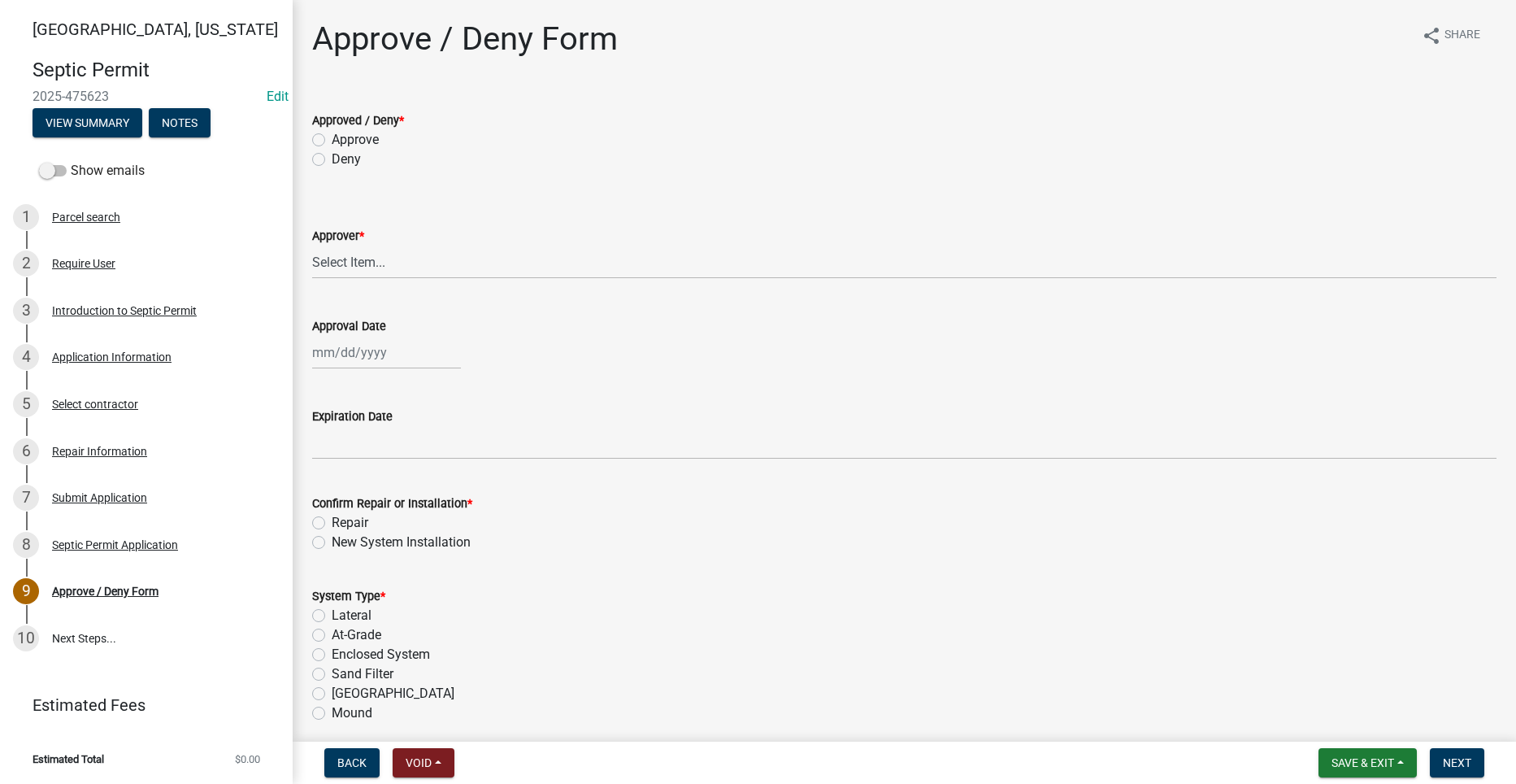
click at [332, 136] on label "Approve" at bounding box center [355, 140] width 47 height 20
click at [332, 136] on input "Approve" at bounding box center [337, 135] width 11 height 11
radio input "true"
click at [375, 266] on select "Select Item... [PERSON_NAME] [PERSON_NAME] [PERSON_NAME]" at bounding box center [904, 262] width 1185 height 33
click at [312, 246] on select "Select Item... [PERSON_NAME] [PERSON_NAME] [PERSON_NAME]" at bounding box center [904, 262] width 1185 height 33
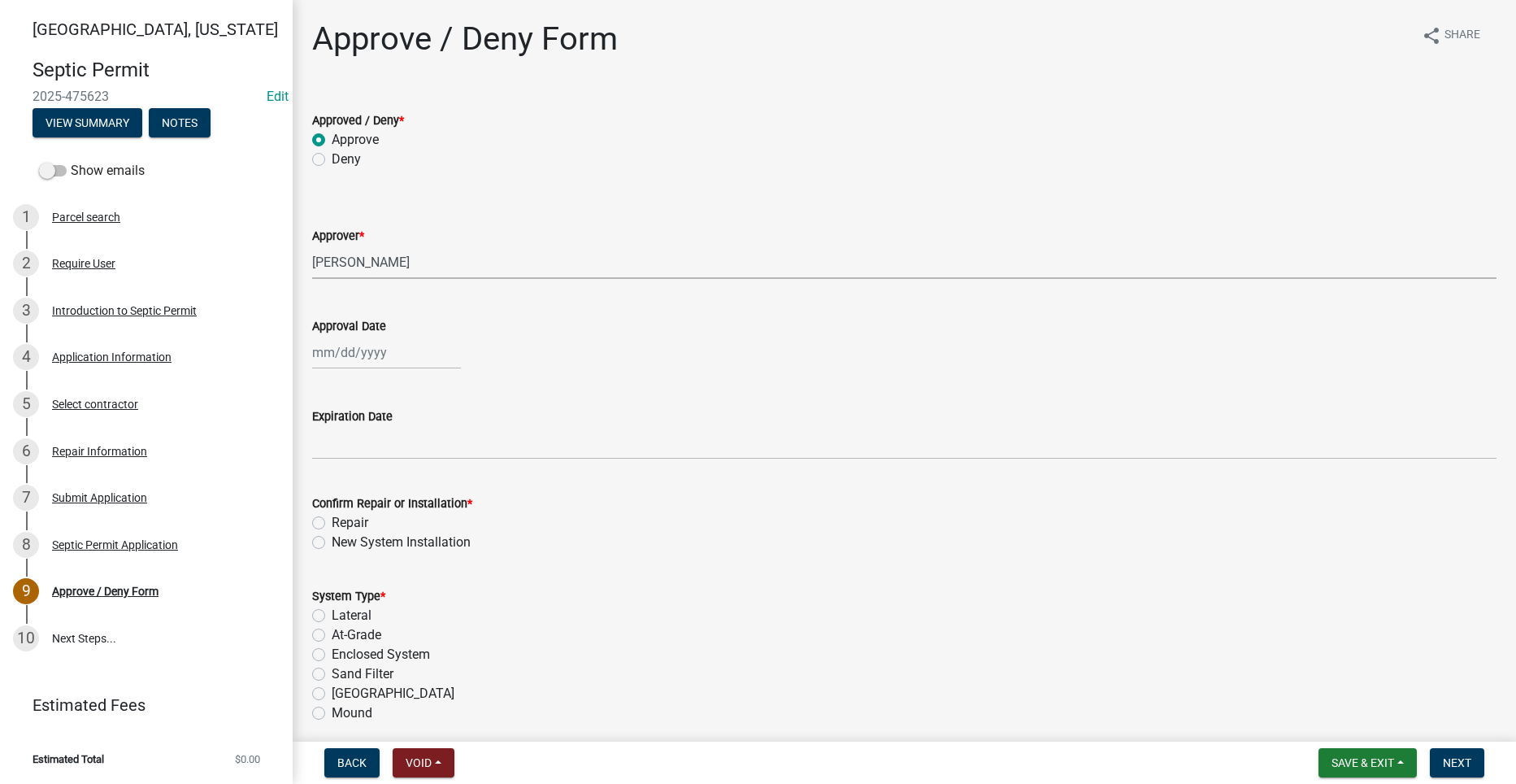
select select "2a766554-95f9-4f5e-8bc4-c4203ac60b7b"
click at [332, 519] on label "Repair" at bounding box center [350, 523] width 36 height 20
click at [332, 519] on input "Repair" at bounding box center [337, 518] width 11 height 11
radio input "true"
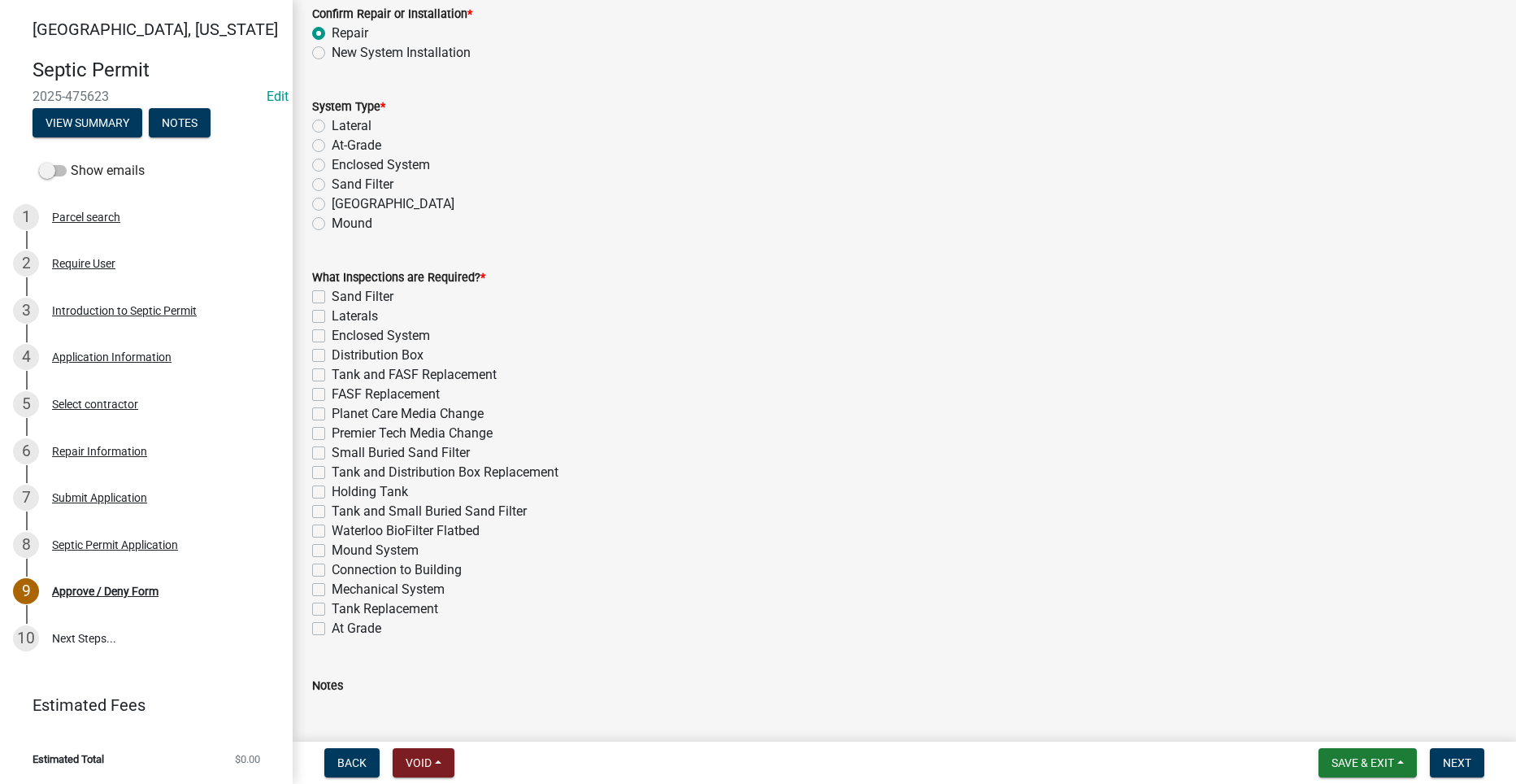
scroll to position [488, 0]
click at [332, 609] on label "Tank Replacement" at bounding box center [385, 611] width 107 height 20
click at [332, 609] on input "Tank Replacement" at bounding box center [337, 606] width 11 height 11
checkbox input "true"
checkbox input "false"
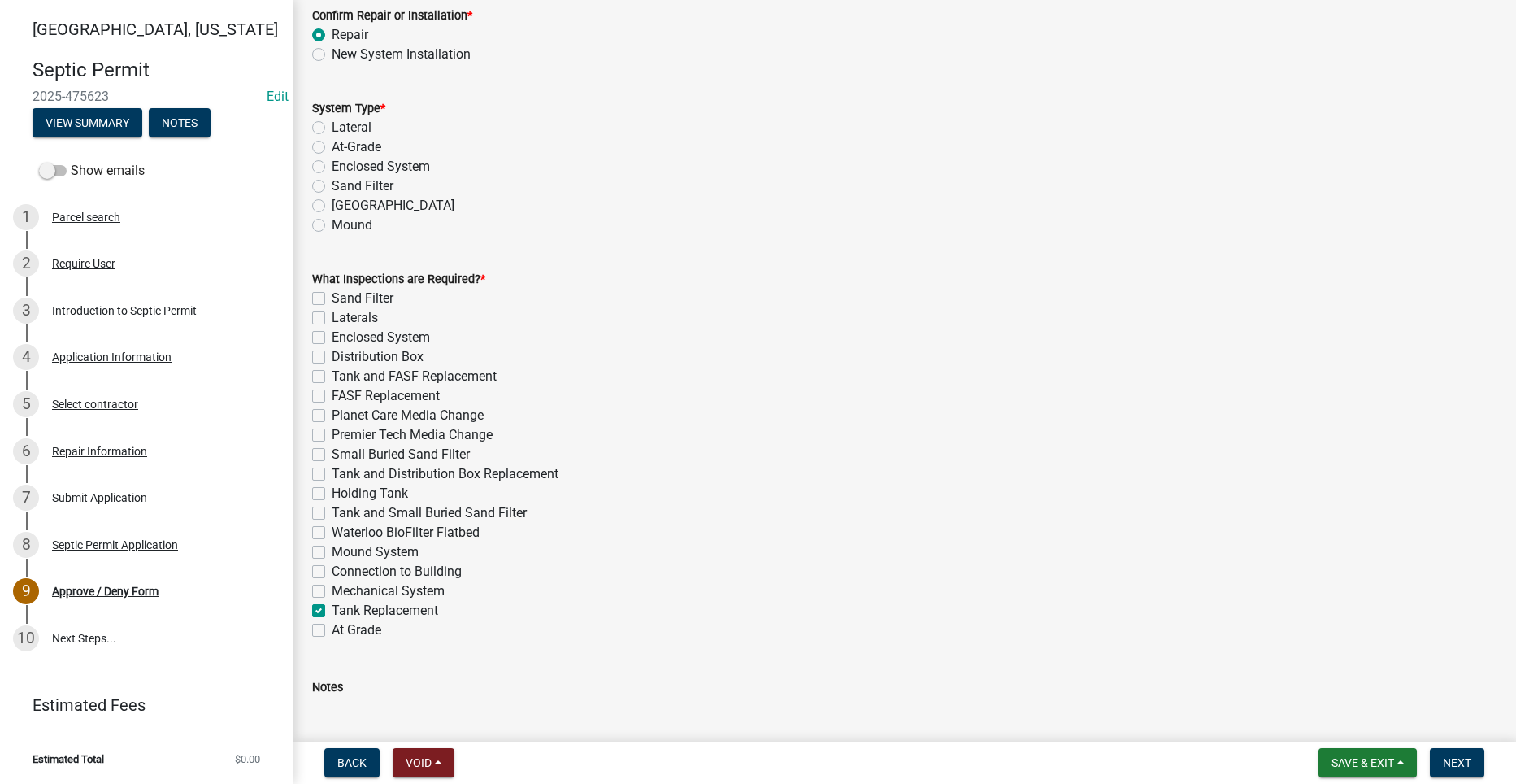
checkbox input "false"
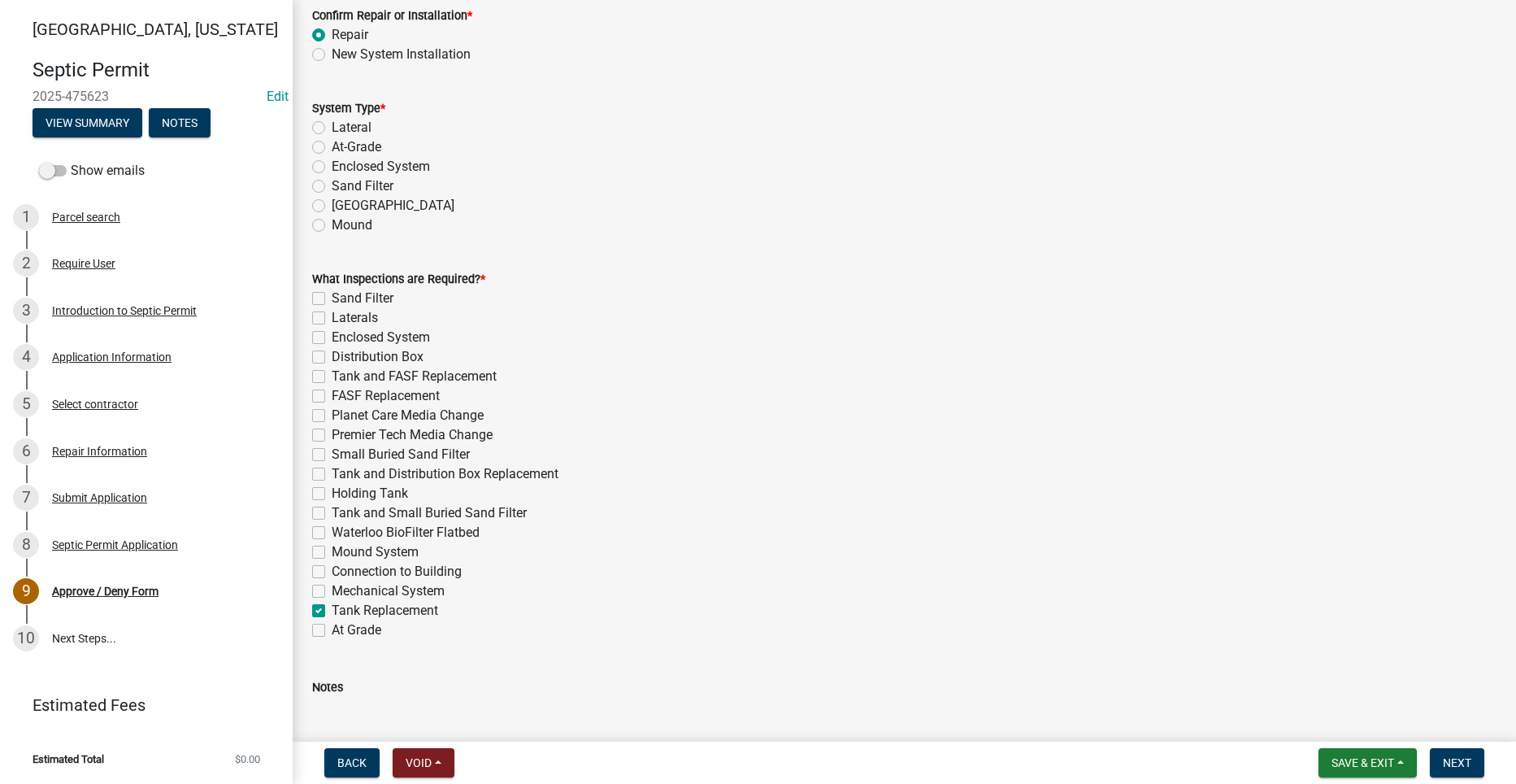
checkbox input "false"
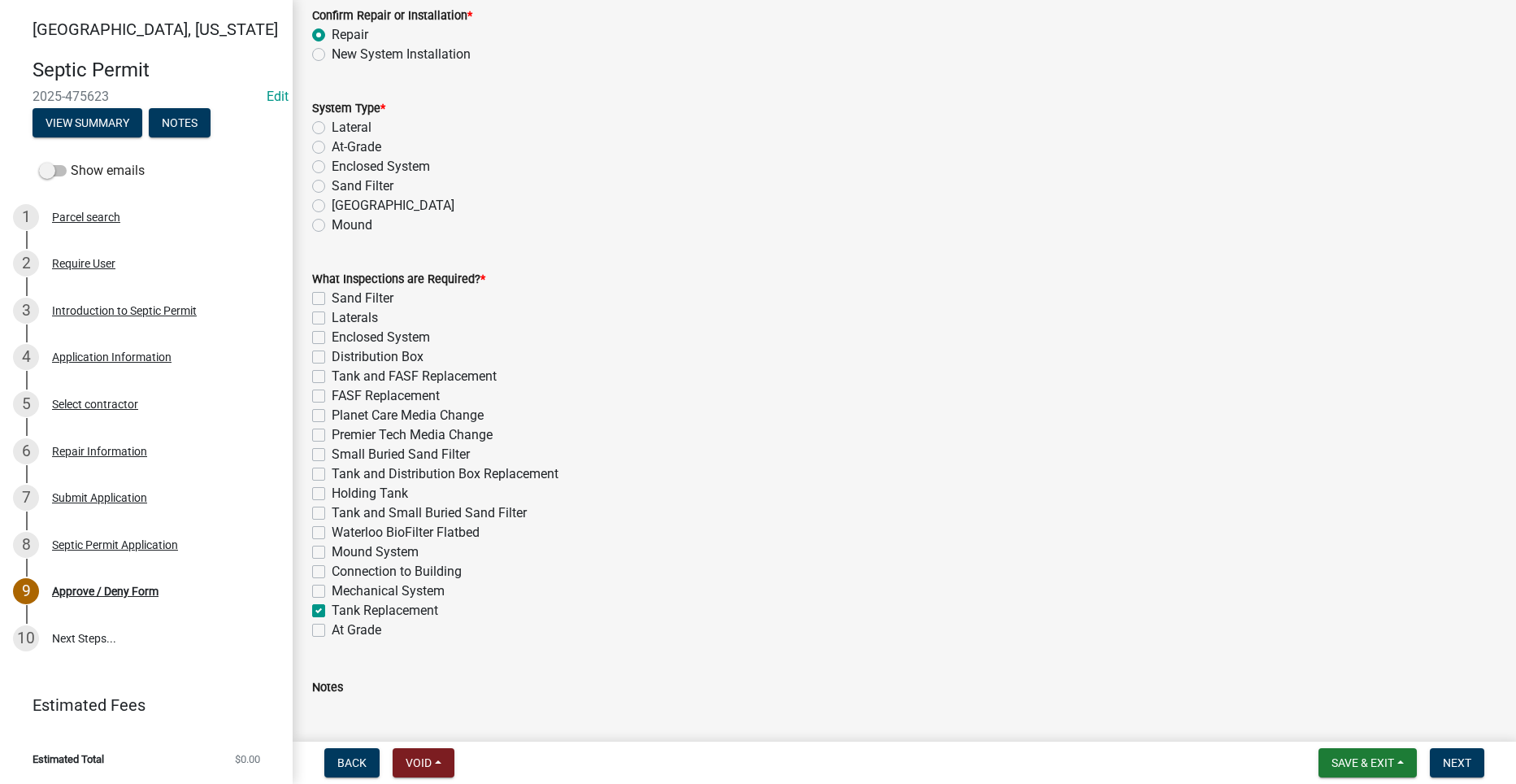
checkbox input "false"
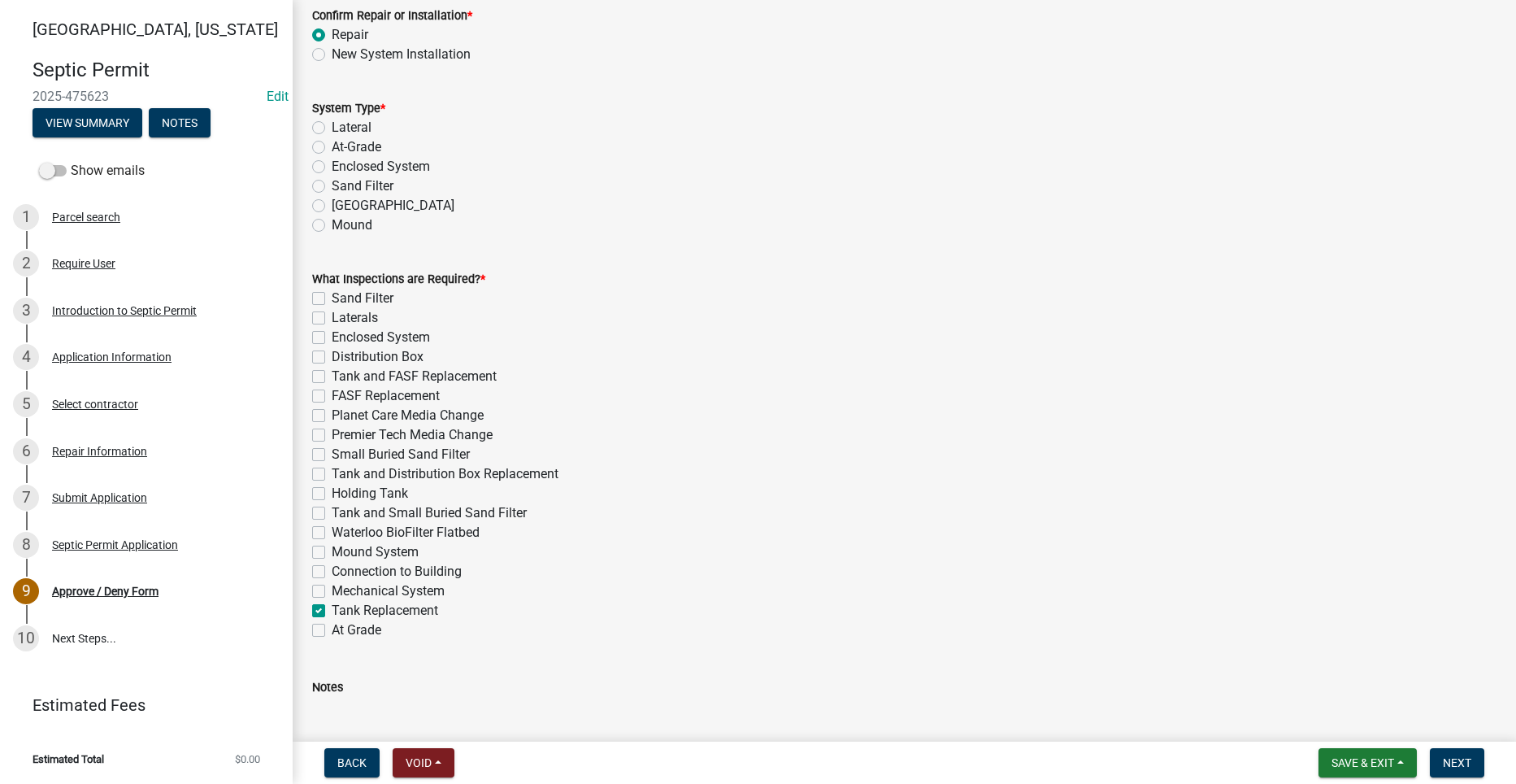
checkbox input "true"
checkbox input "false"
click at [1453, 760] on span "Next" at bounding box center [1457, 762] width 28 height 13
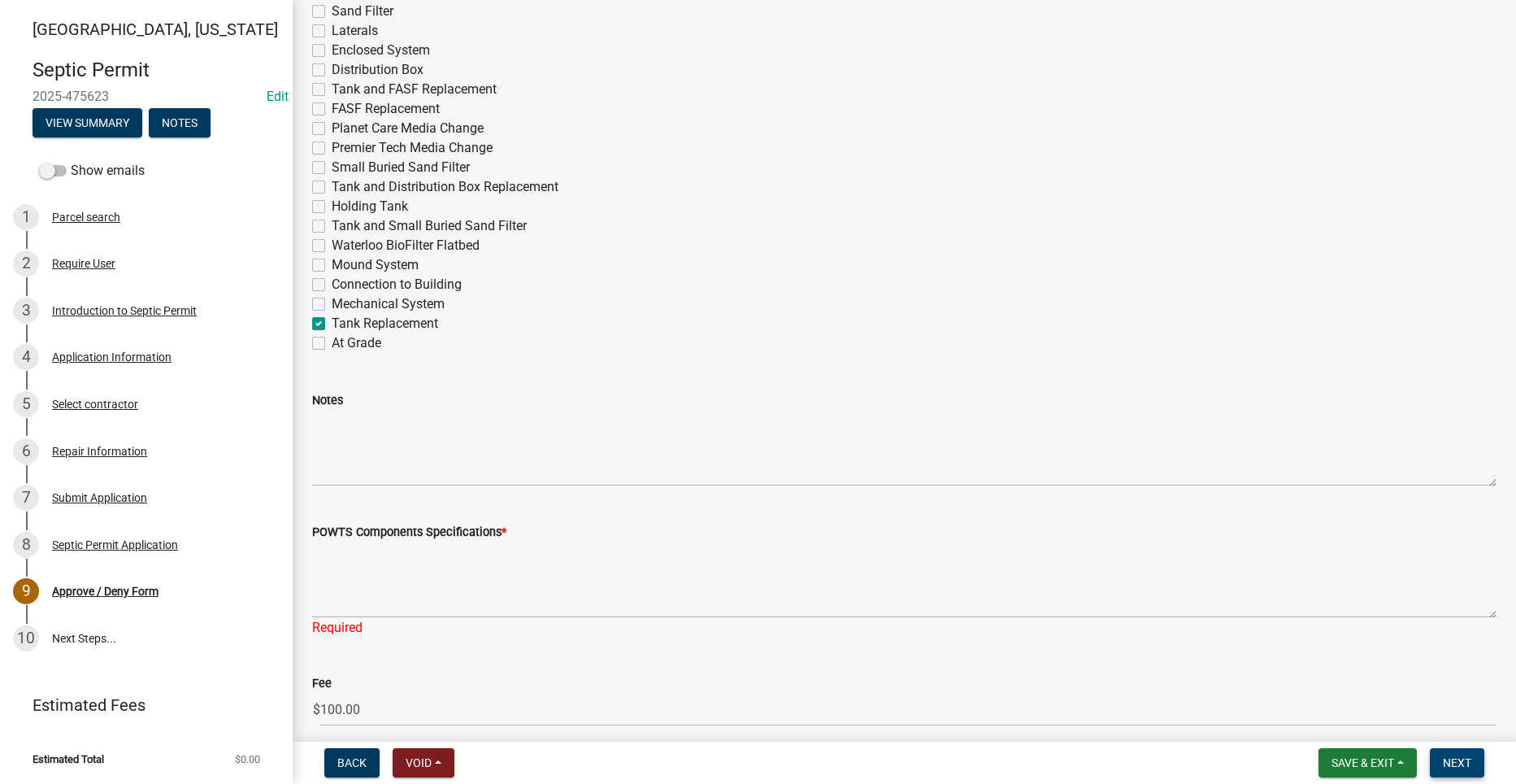
scroll to position [813, 0]
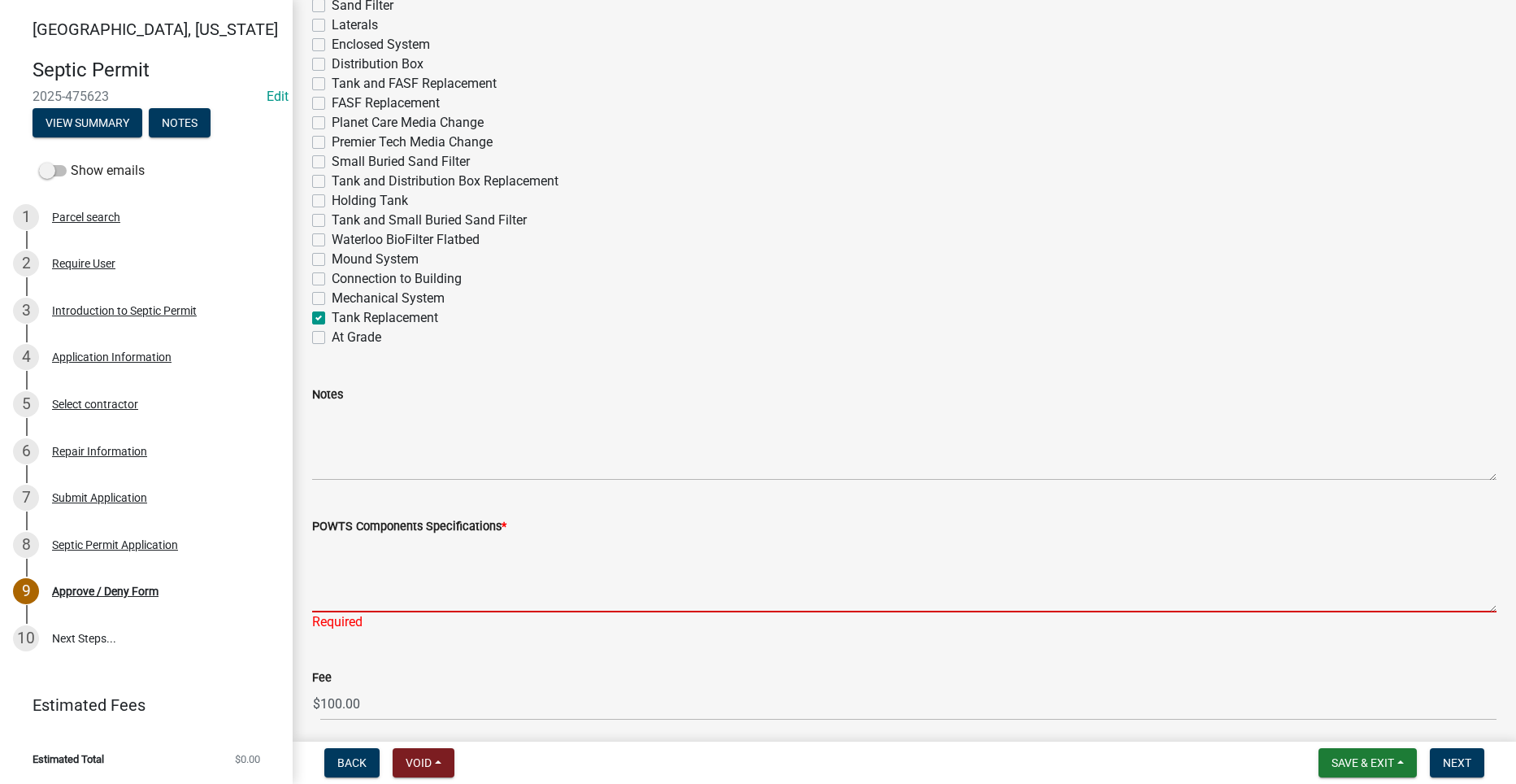
click at [672, 555] on textarea "POWTS Components Specifications *" at bounding box center [904, 574] width 1185 height 76
click at [1366, 759] on span "Save & Exit" at bounding box center [1363, 762] width 63 height 13
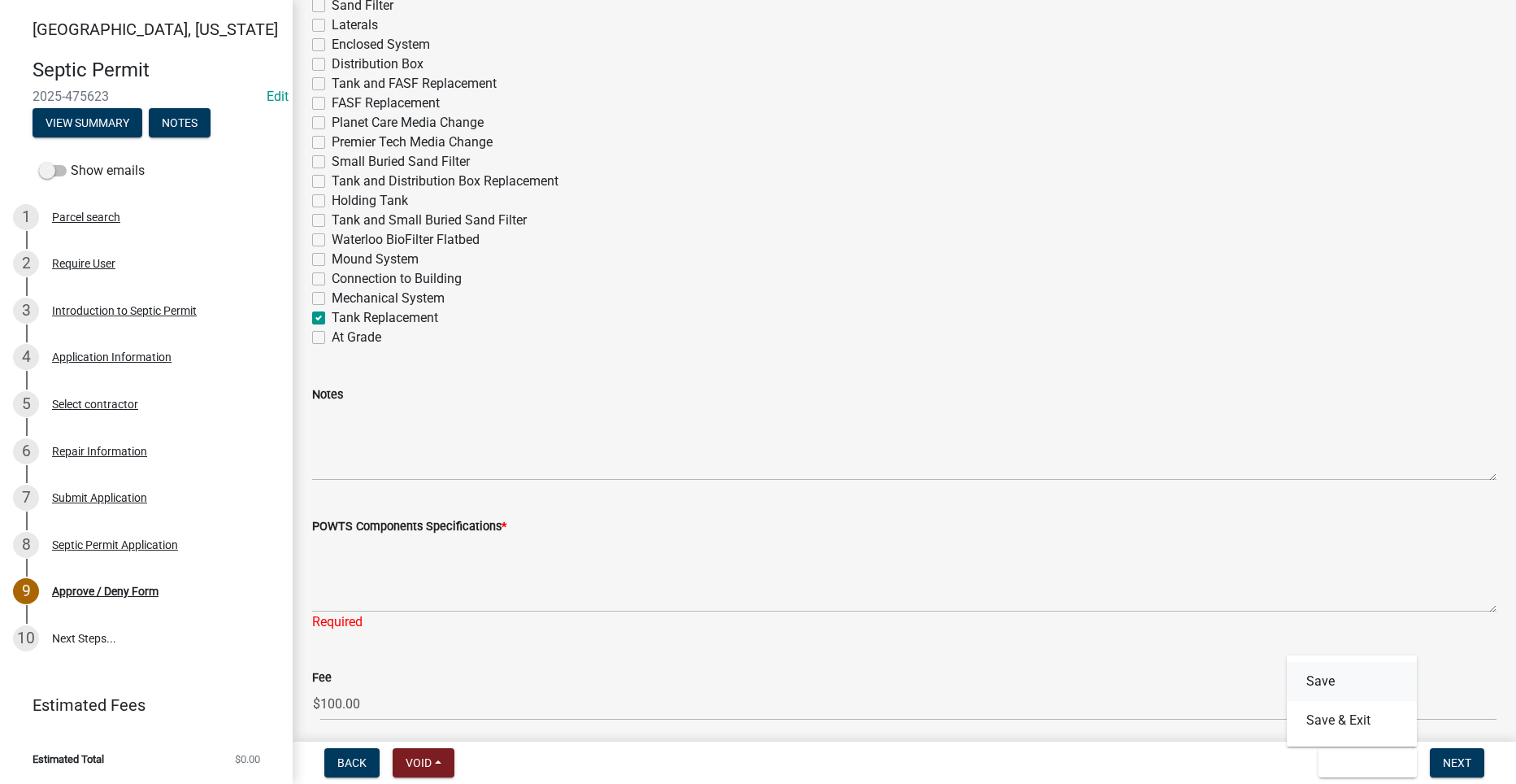
click at [1321, 676] on button "Save" at bounding box center [1351, 681] width 130 height 39
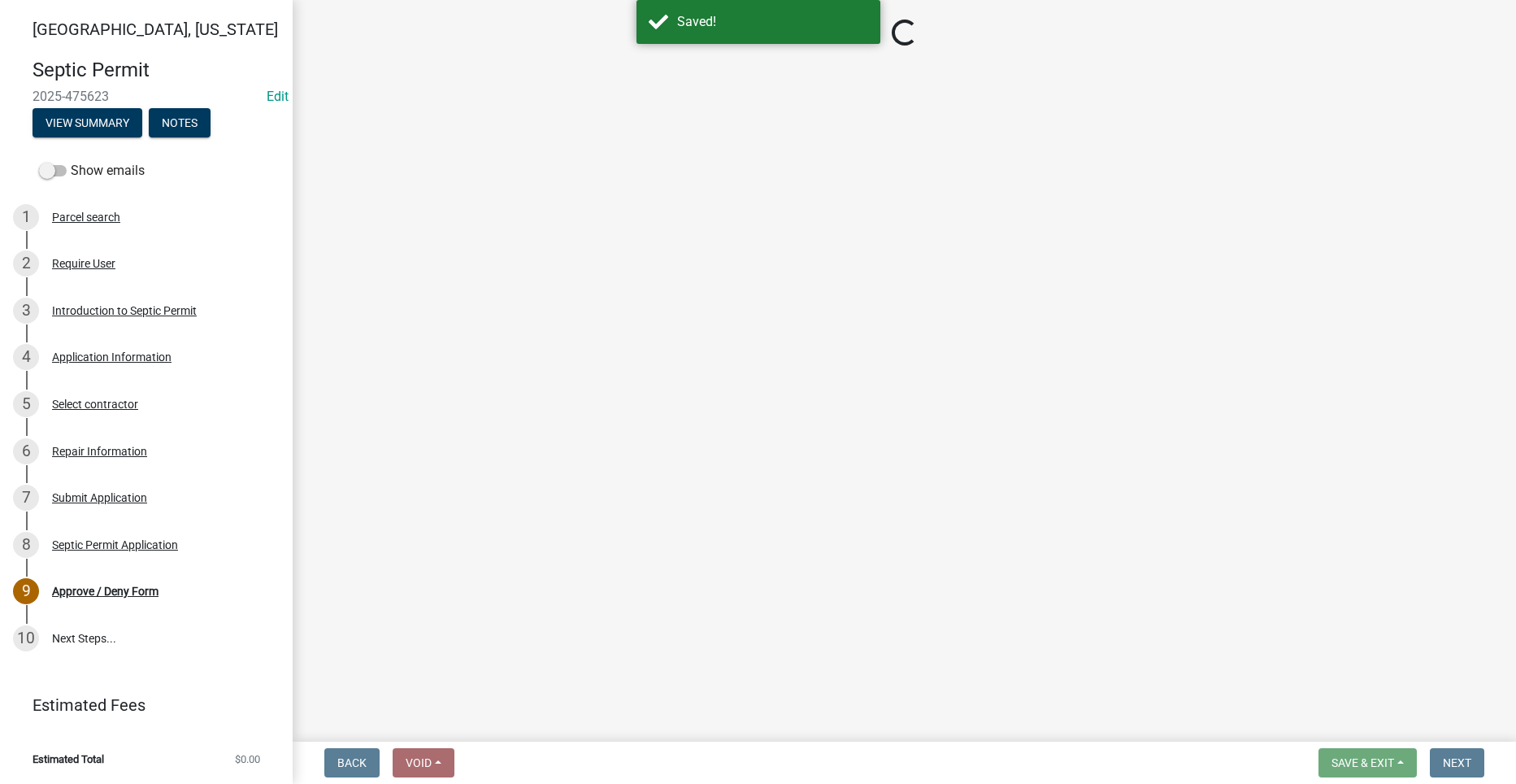
select select "2a766554-95f9-4f5e-8bc4-c4203ac60b7b"
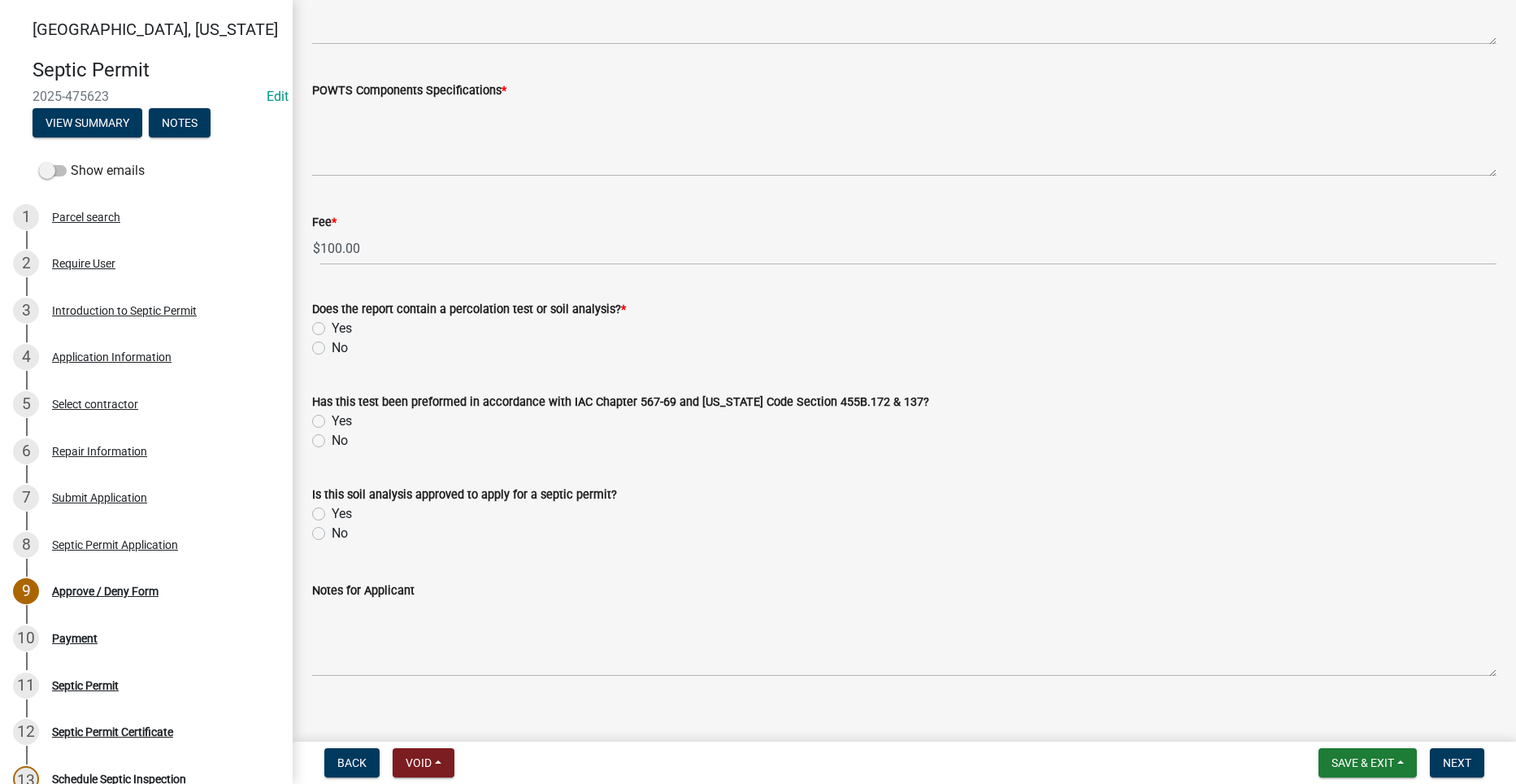
scroll to position [1219, 0]
click at [332, 342] on label "No" at bounding box center [340, 345] width 17 height 20
click at [332, 342] on input "No" at bounding box center [337, 340] width 11 height 11
radio input "true"
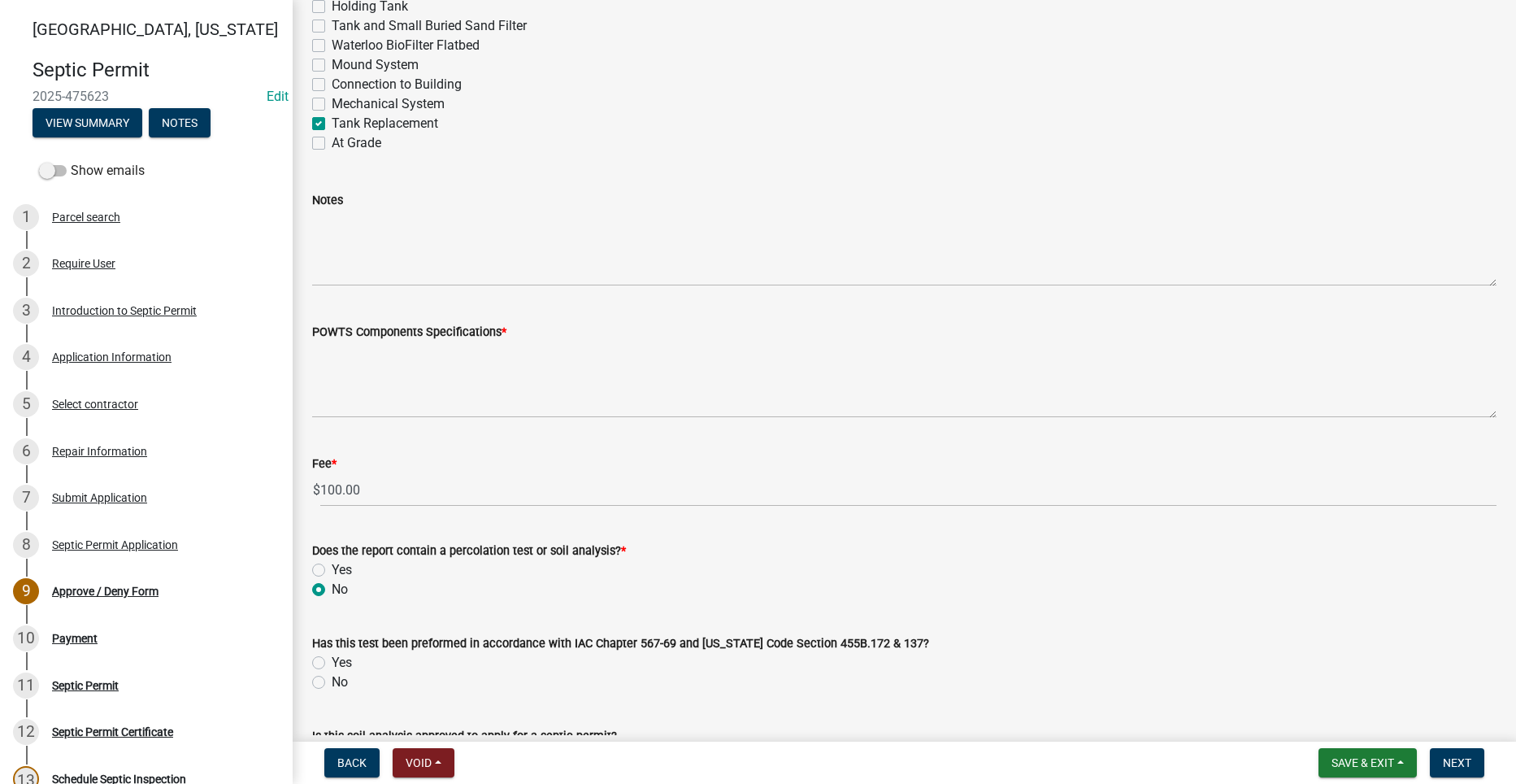
scroll to position [975, 0]
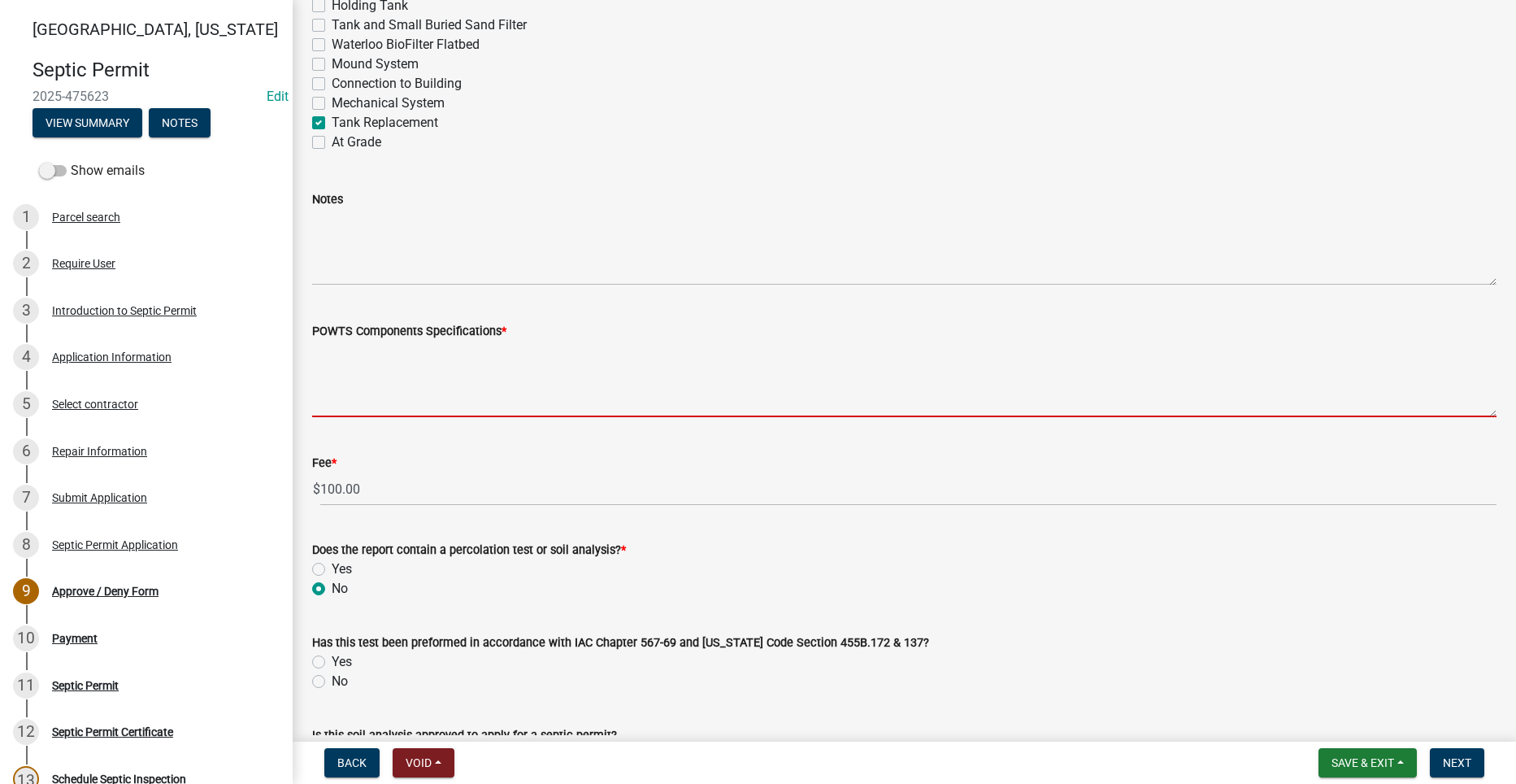
click at [476, 378] on textarea "POWTS Components Specifications *" at bounding box center [904, 378] width 1185 height 76
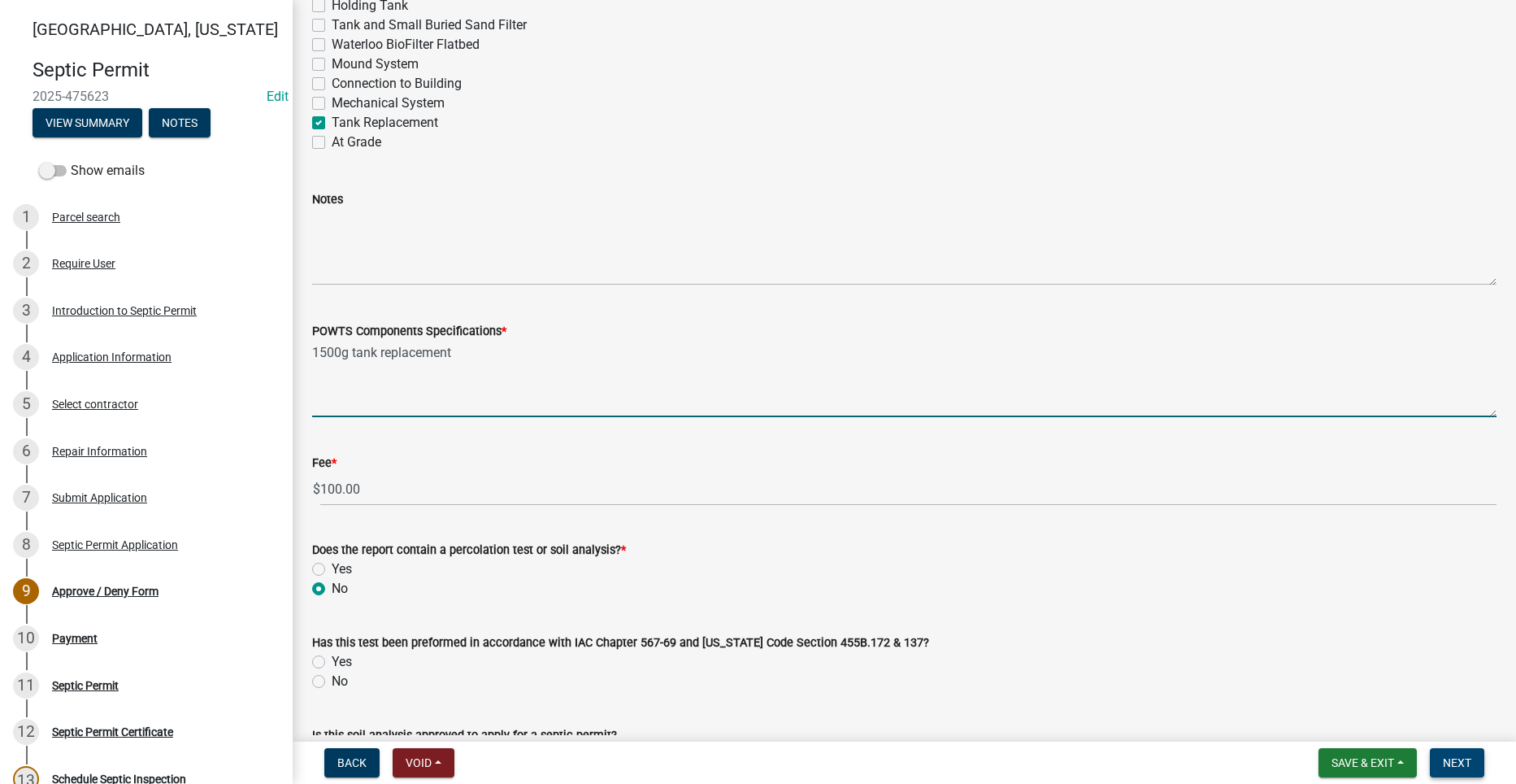
type textarea "1500g tank replacement"
click at [1459, 756] on span "Next" at bounding box center [1457, 762] width 28 height 13
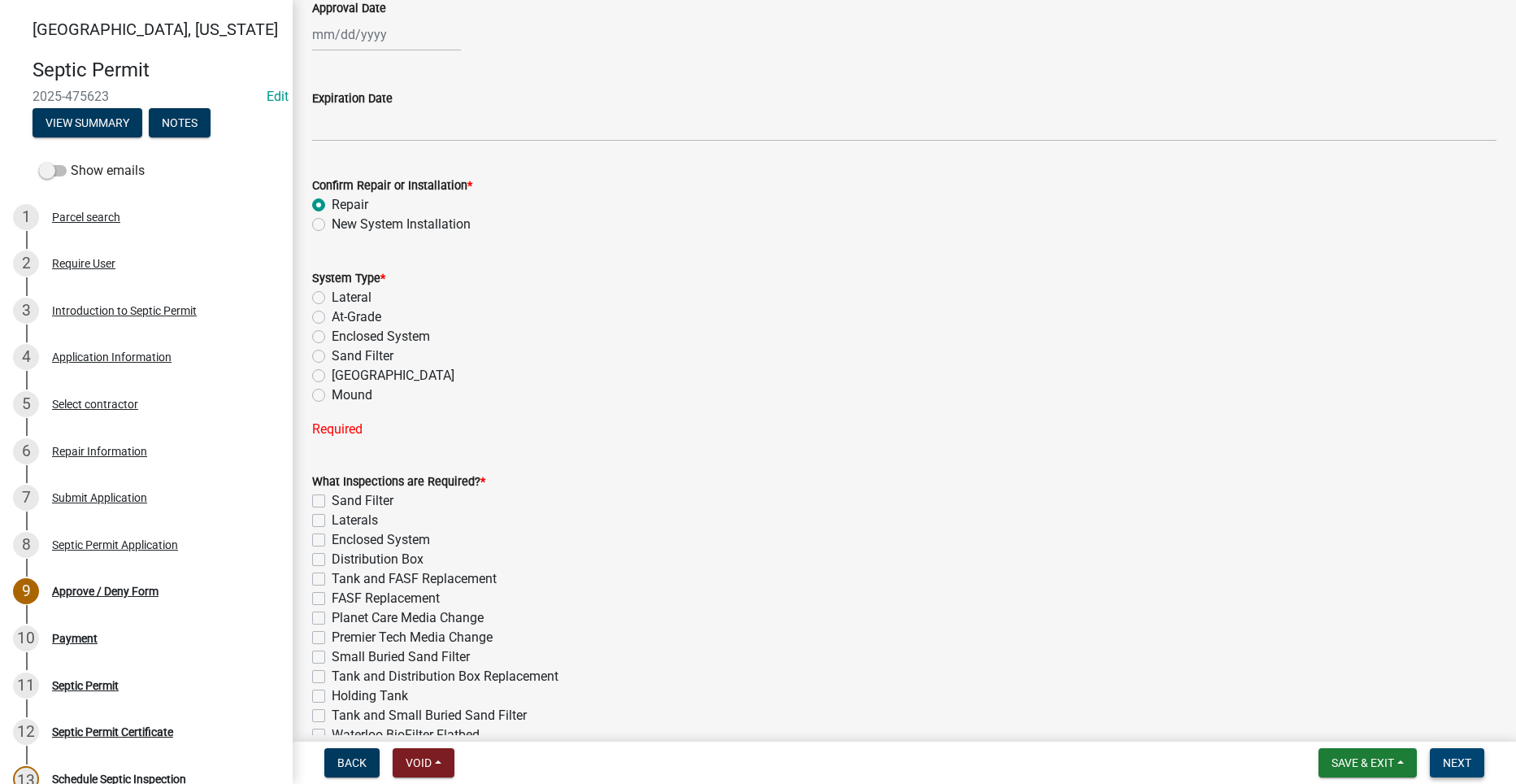
scroll to position [406, 0]
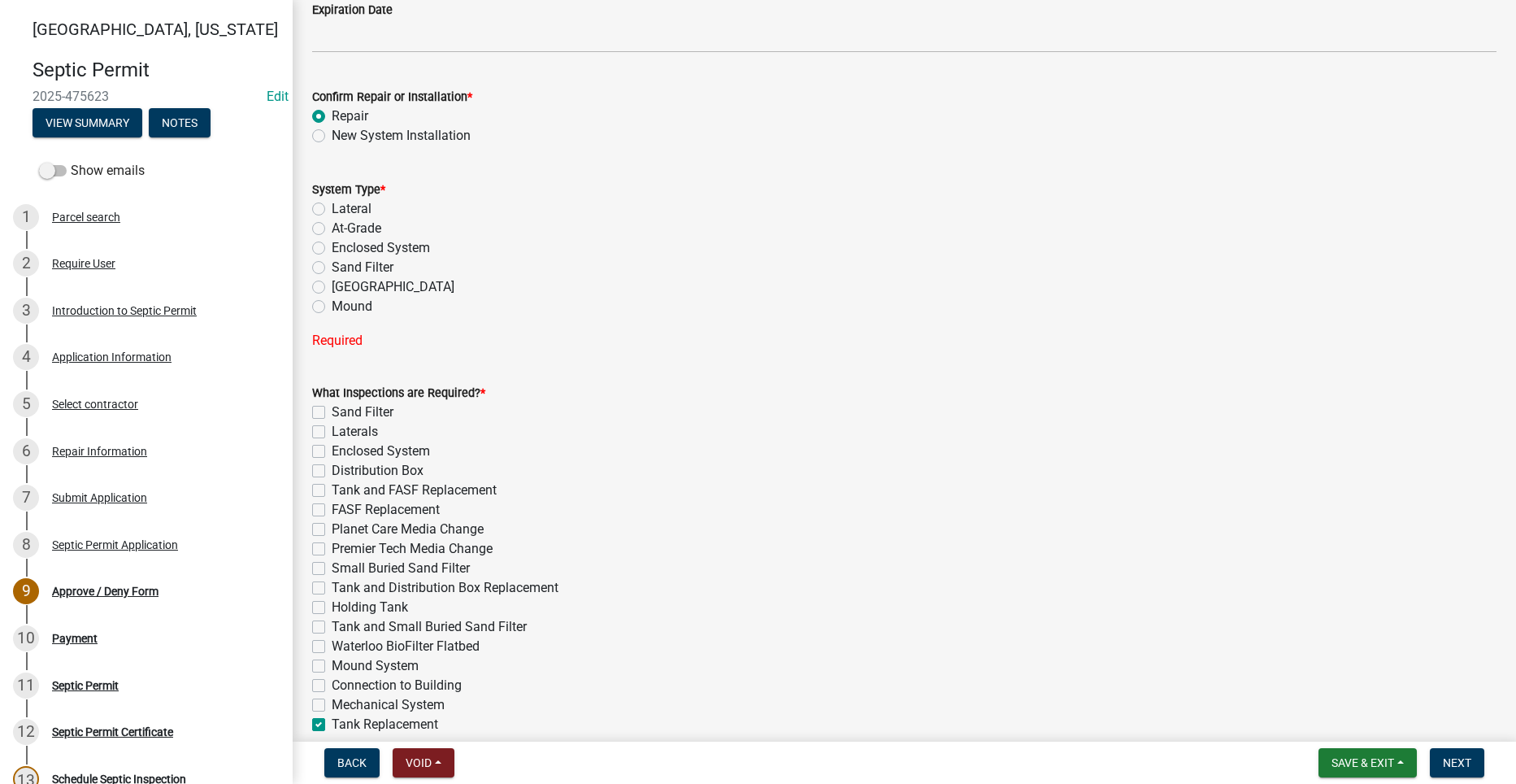
click at [332, 204] on label "Lateral" at bounding box center [352, 209] width 40 height 20
click at [332, 204] on input "Lateral" at bounding box center [337, 204] width 11 height 11
radio input "true"
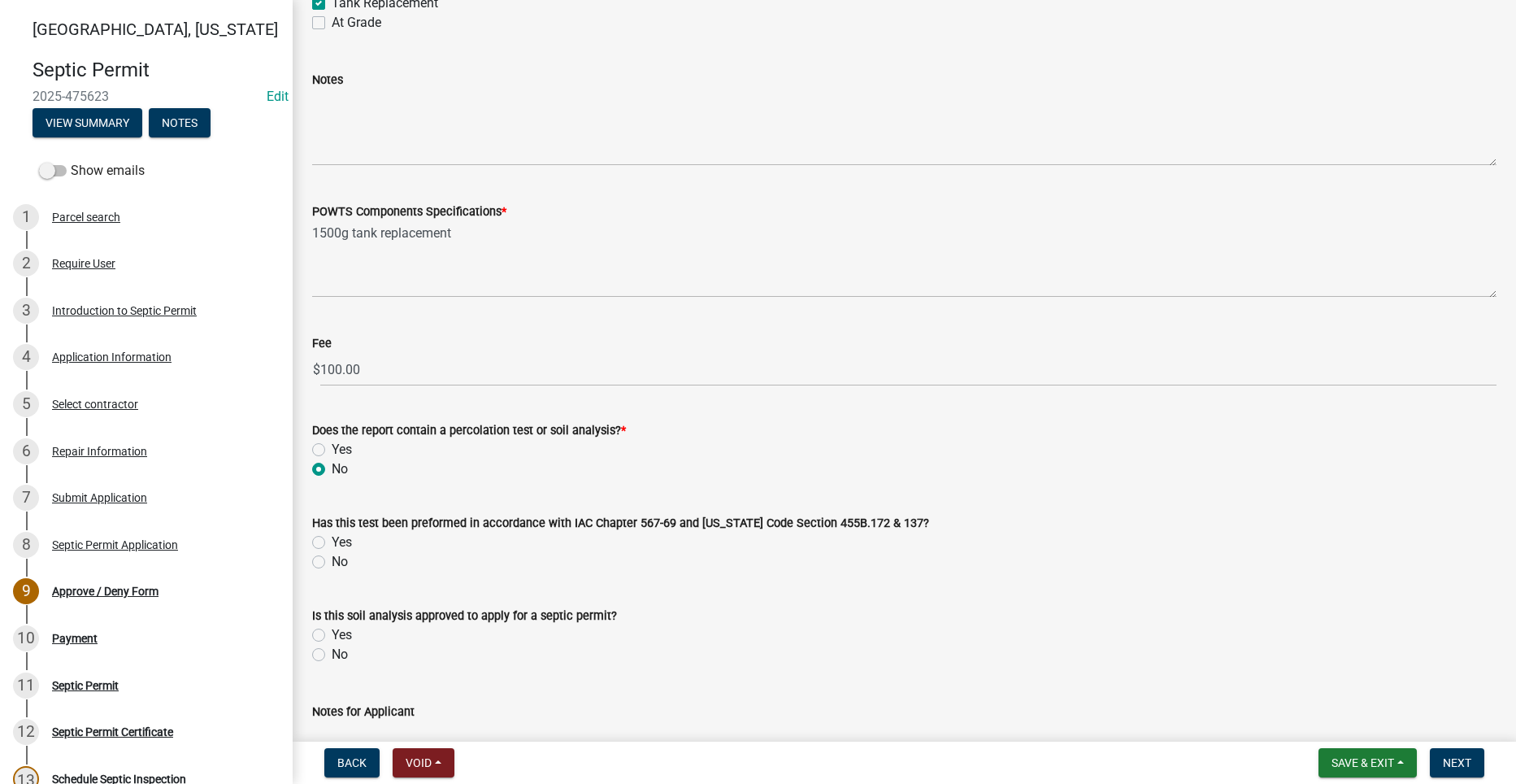
scroll to position [1009, 0]
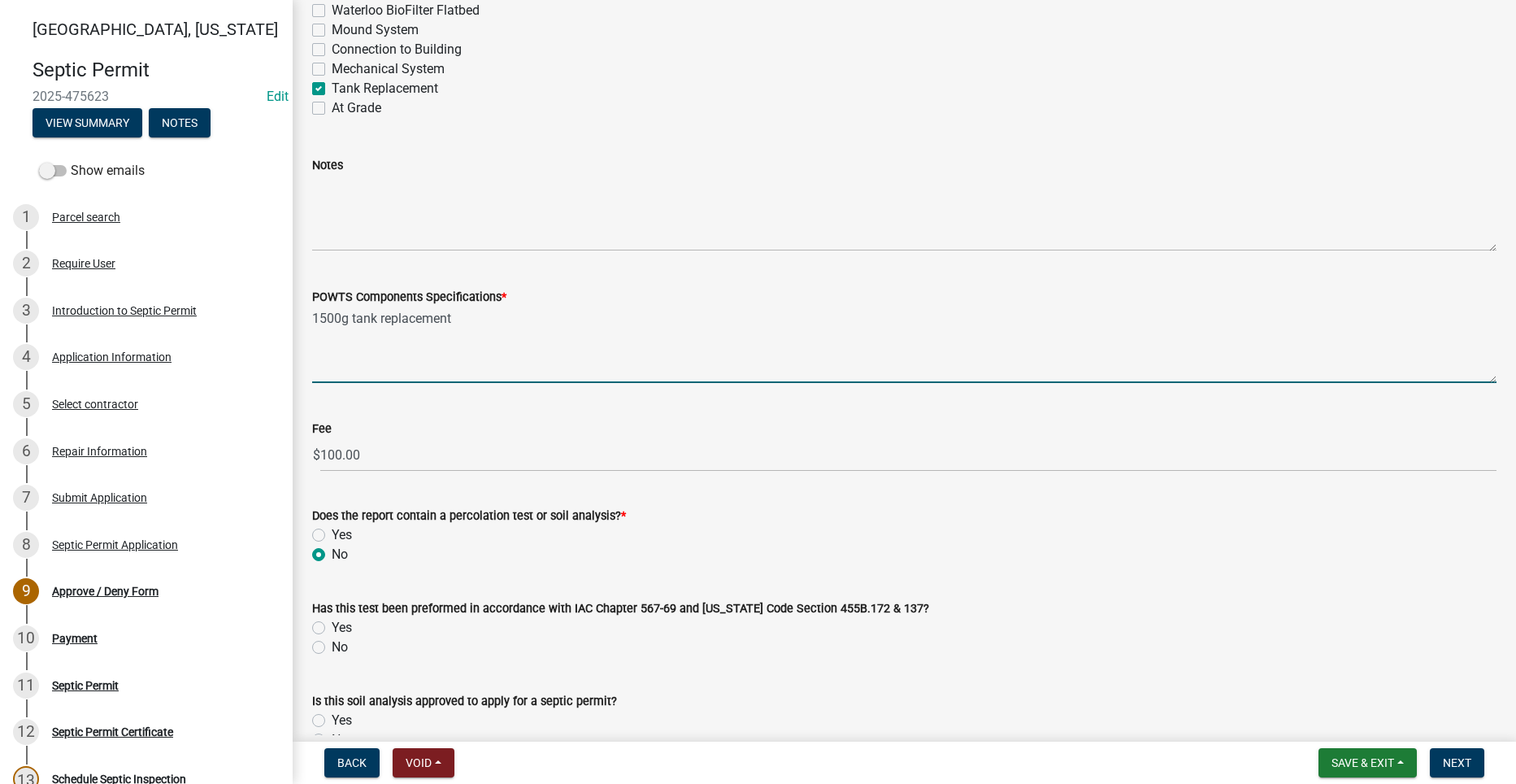
drag, startPoint x: 378, startPoint y: 321, endPoint x: 470, endPoint y: 332, distance: 92.7
click at [470, 332] on textarea "1500g tank replacement" at bounding box center [904, 344] width 1185 height 76
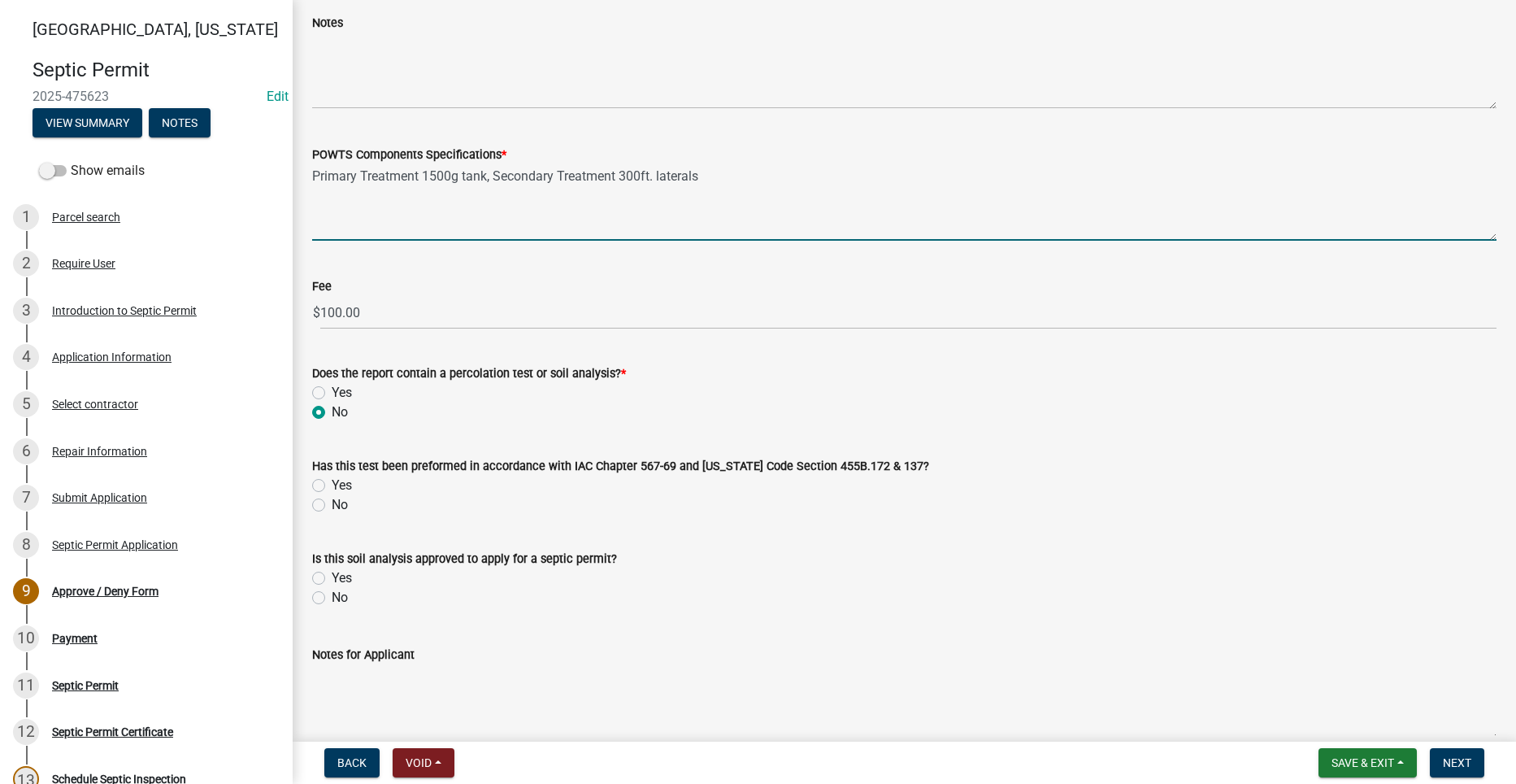
scroll to position [1234, 0]
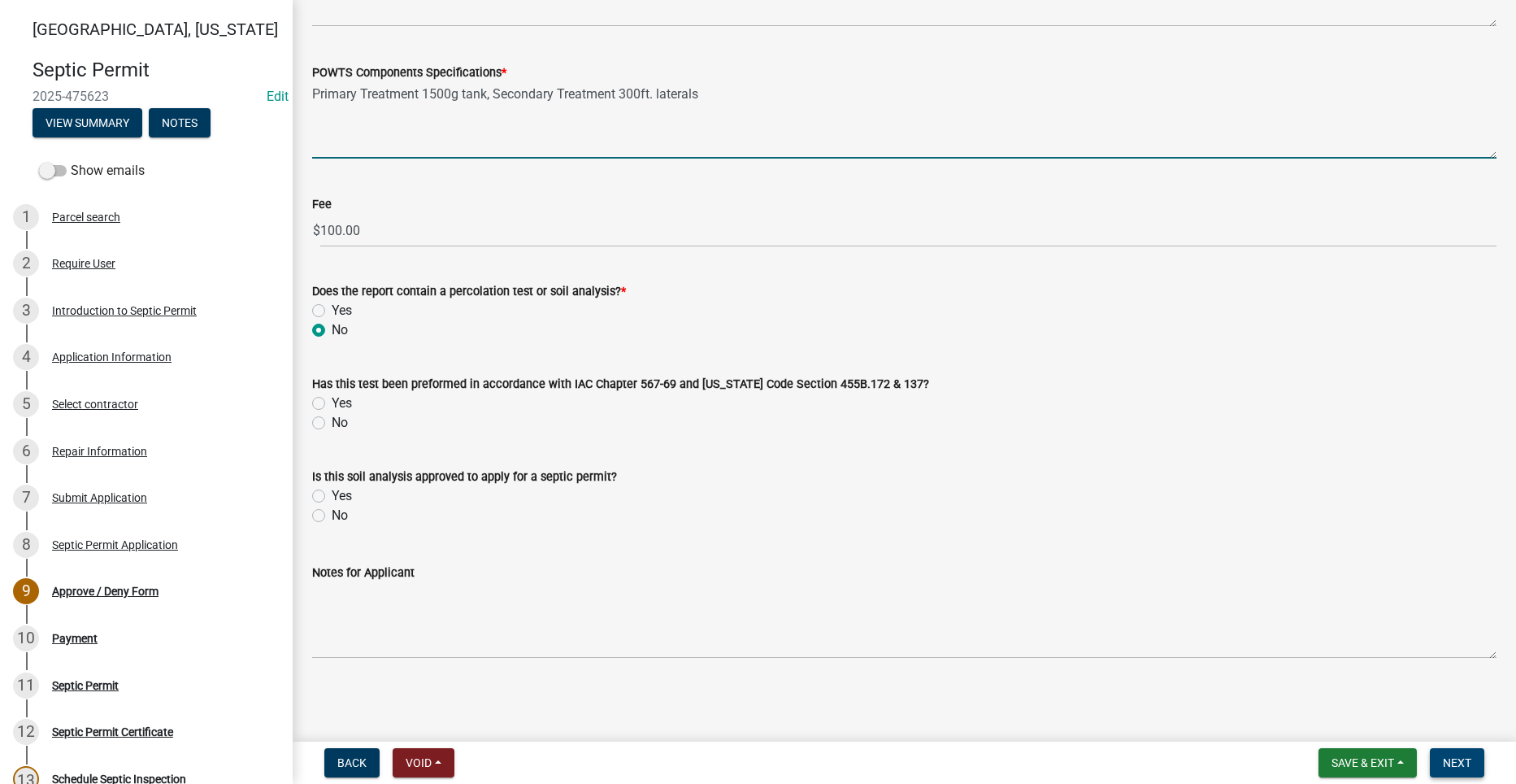
type textarea "Primary Treatment 1500g tank, Secondary Treatment 300ft. laterals"
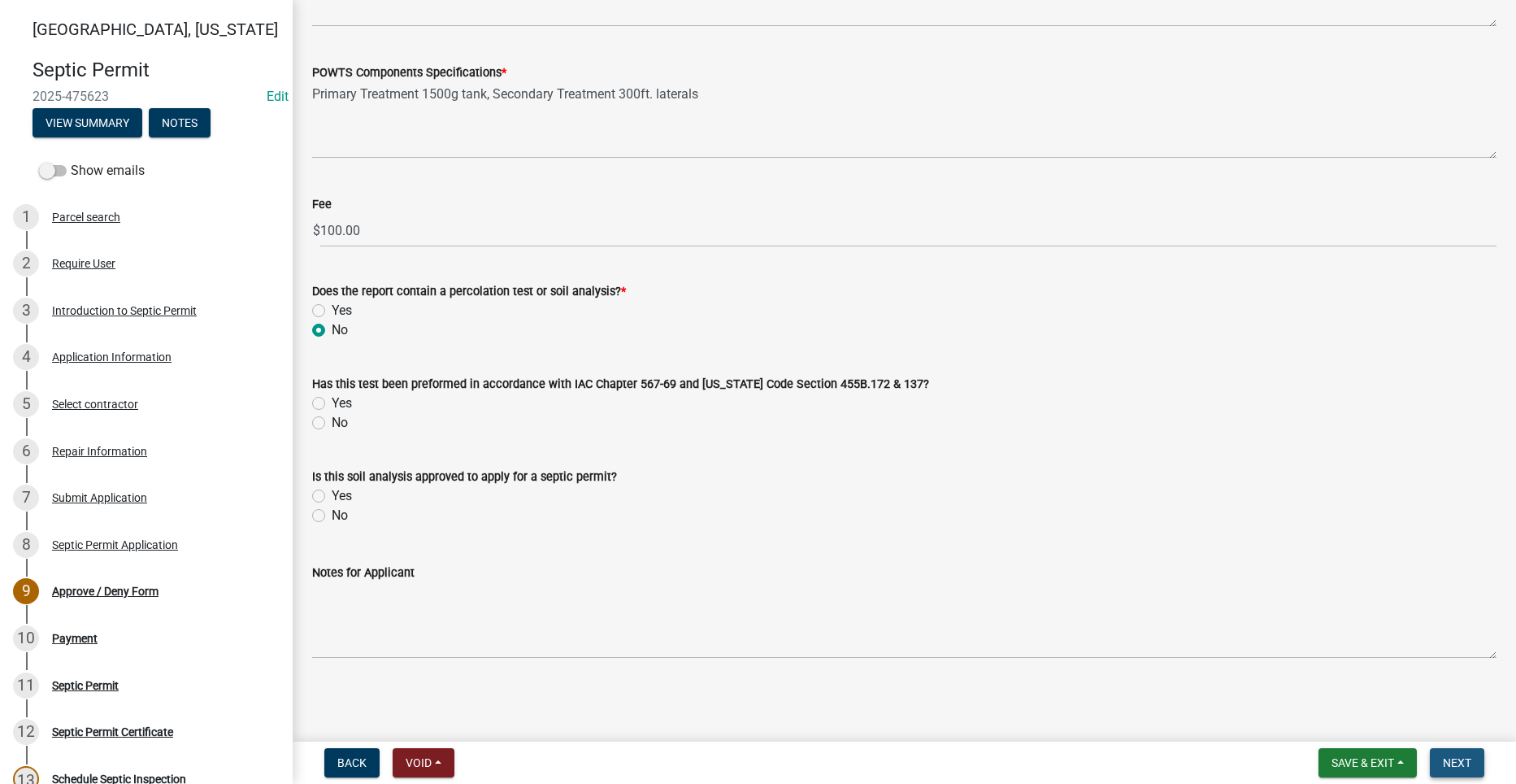
click at [1440, 758] on button "Next" at bounding box center [1457, 762] width 55 height 29
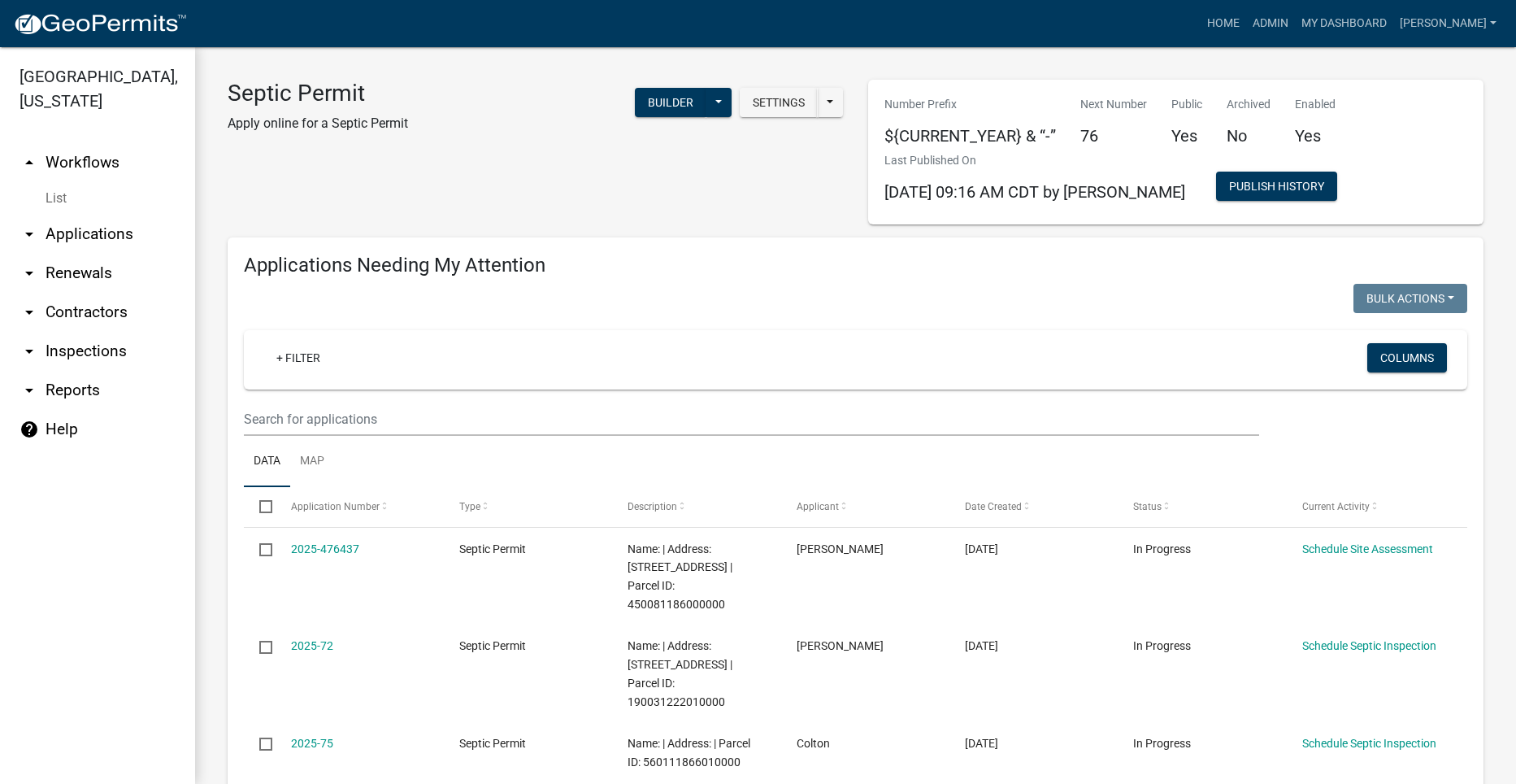
select select "2: 50"
click at [1283, 22] on link "Admin" at bounding box center [1270, 23] width 49 height 31
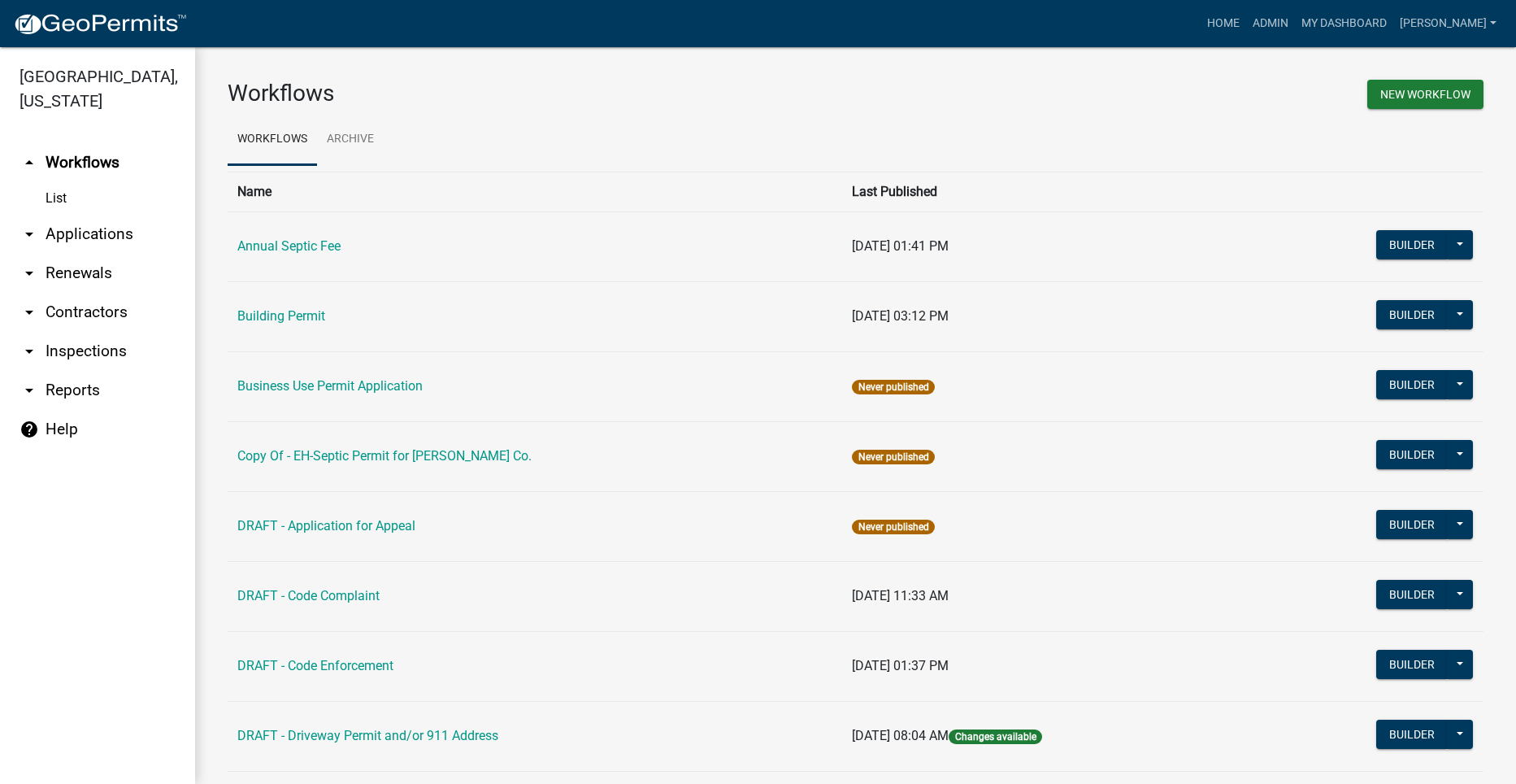
click at [103, 214] on link "arrow_drop_down Applications" at bounding box center [98, 233] width 195 height 39
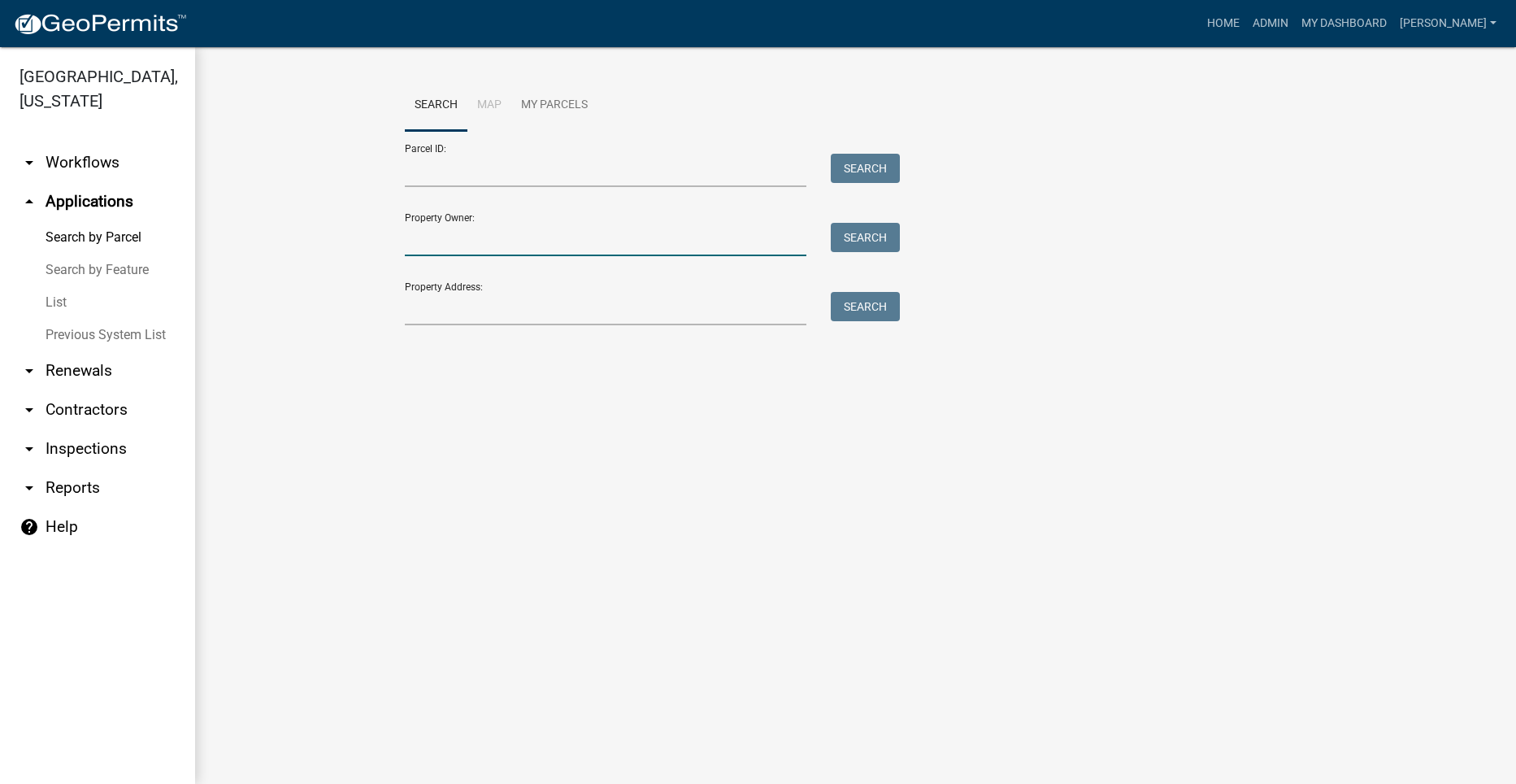
click at [506, 242] on input "Property Owner:" at bounding box center [606, 239] width 402 height 33
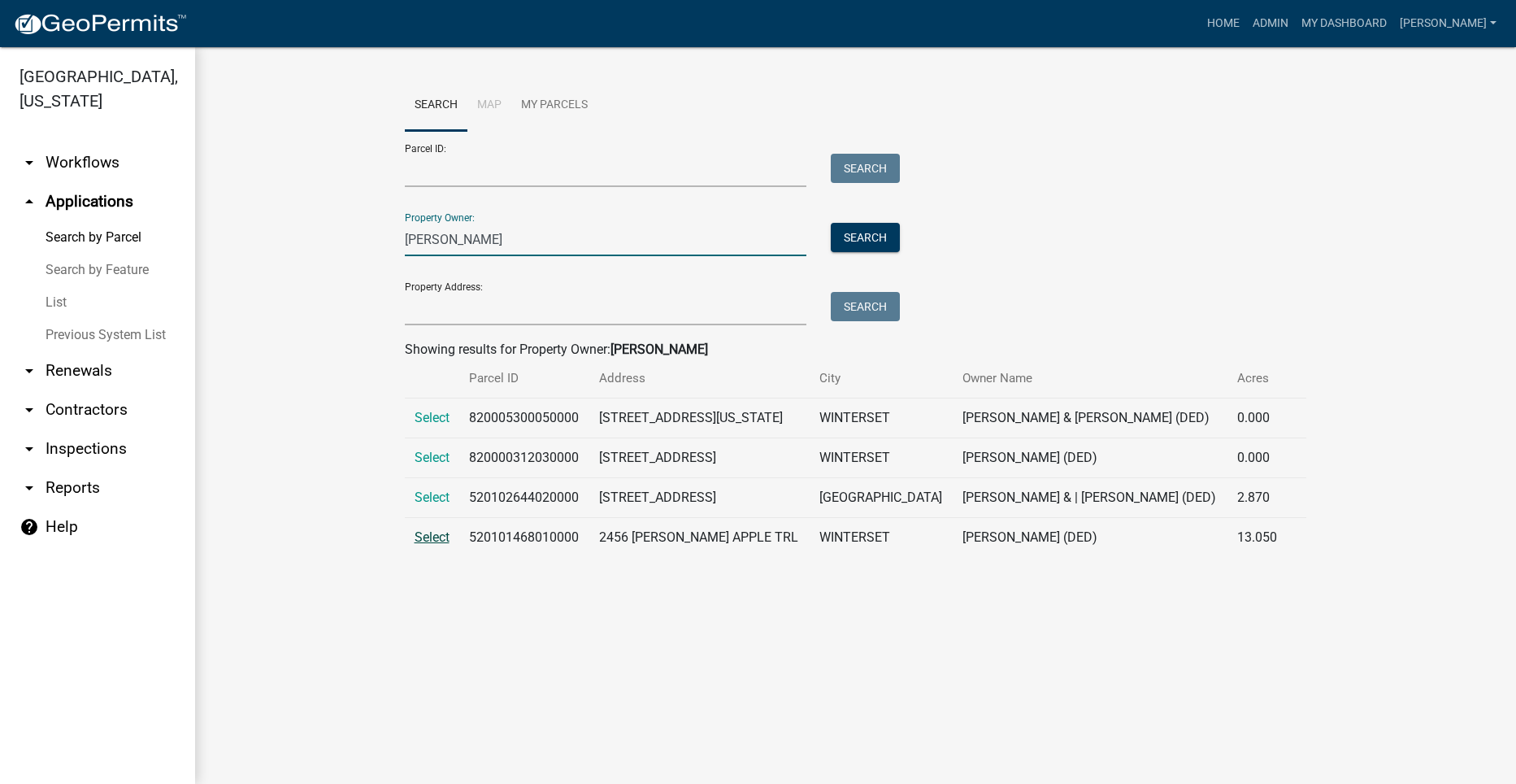
type input "[PERSON_NAME]"
click at [427, 535] on span "Select" at bounding box center [432, 536] width 35 height 16
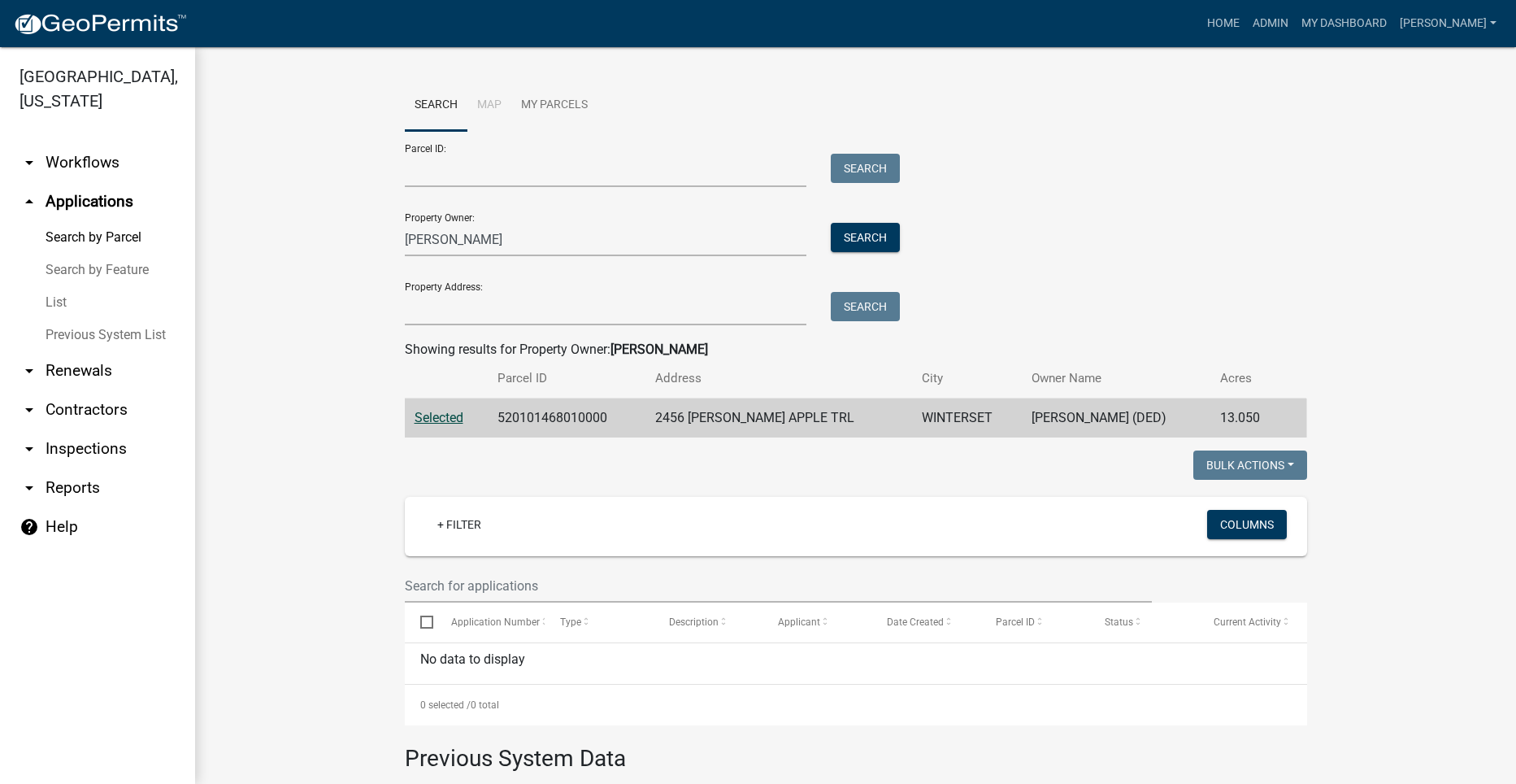
click at [1154, 251] on div "Parcel ID: Search Property Owner: [PERSON_NAME] Search Property Address: Search" at bounding box center [856, 228] width 902 height 195
